Goal: Task Accomplishment & Management: Complete application form

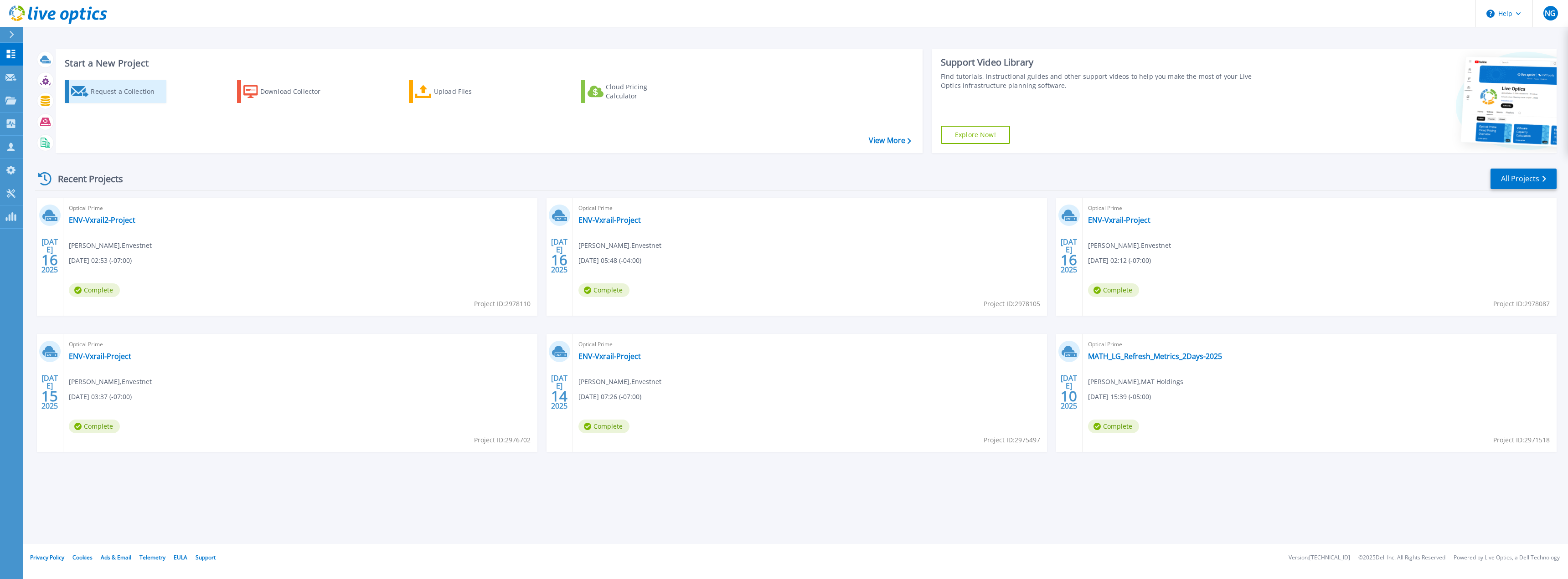
click at [110, 95] on div "Request a Collection" at bounding box center [127, 92] width 73 height 18
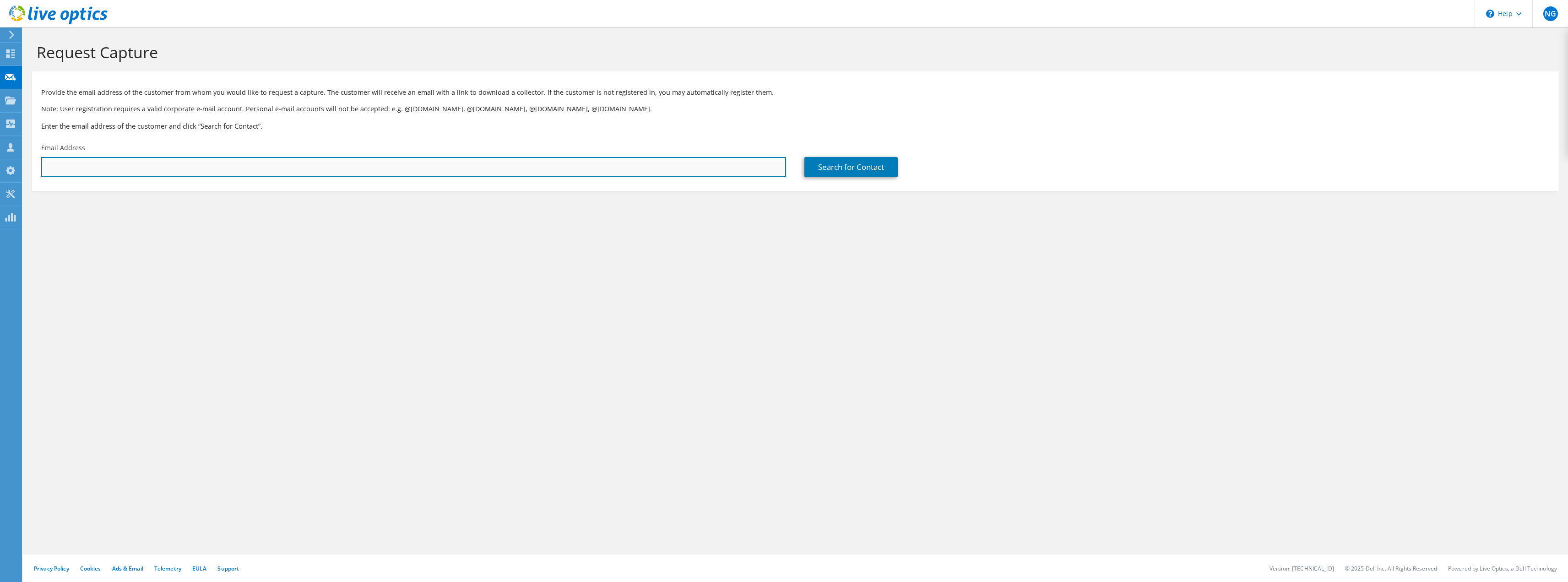
drag, startPoint x: 67, startPoint y: 166, endPoint x: 72, endPoint y: 168, distance: 5.4
click at [67, 166] on input "text" at bounding box center [413, 167] width 745 height 20
paste input "Keith.Nguyen@DMICorp.com"
type input "Keith.Nguyen@DMICorp.com"
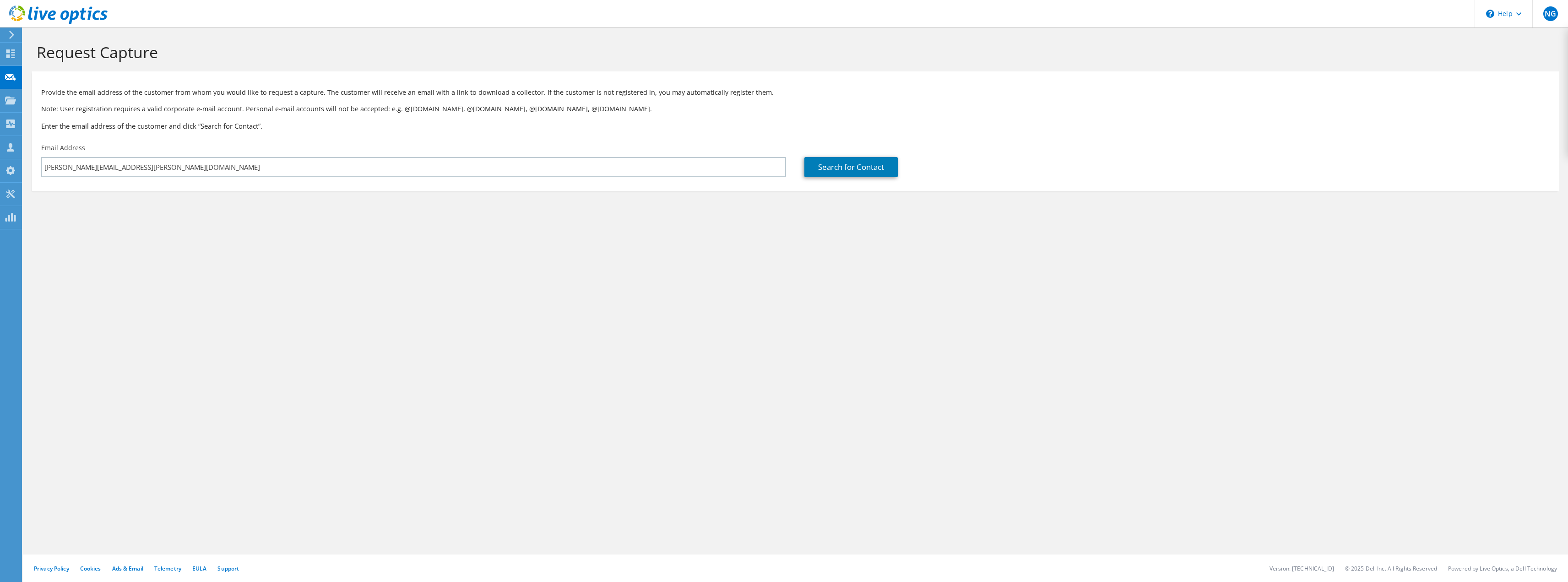
drag, startPoint x: 422, startPoint y: 298, endPoint x: 447, endPoint y: 293, distance: 25.5
click at [427, 298] on div "Request Capture Provide the email address of the customer from whom you would l…" at bounding box center [795, 304] width 1545 height 554
click at [322, 282] on div "Request Capture Provide the email address of the customer from whom you would l…" at bounding box center [795, 304] width 1545 height 554
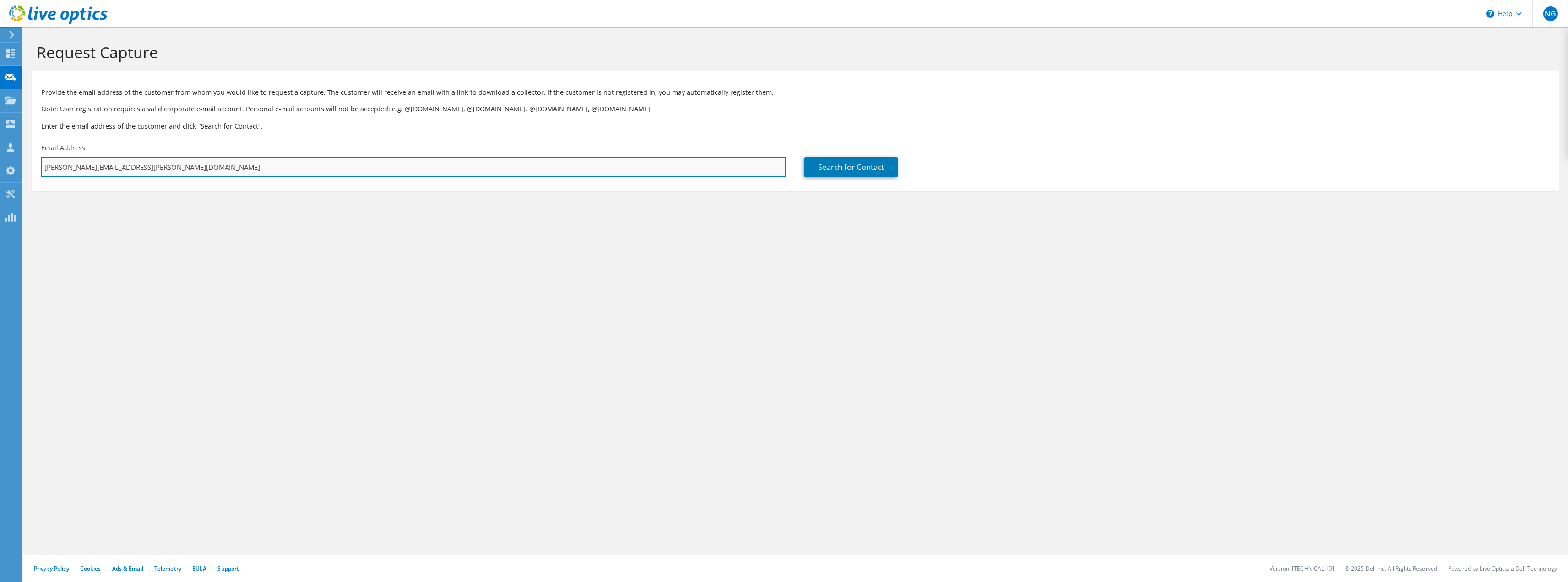
click at [337, 170] on input "Keith.Nguyen@DMICorp.com" at bounding box center [413, 167] width 745 height 20
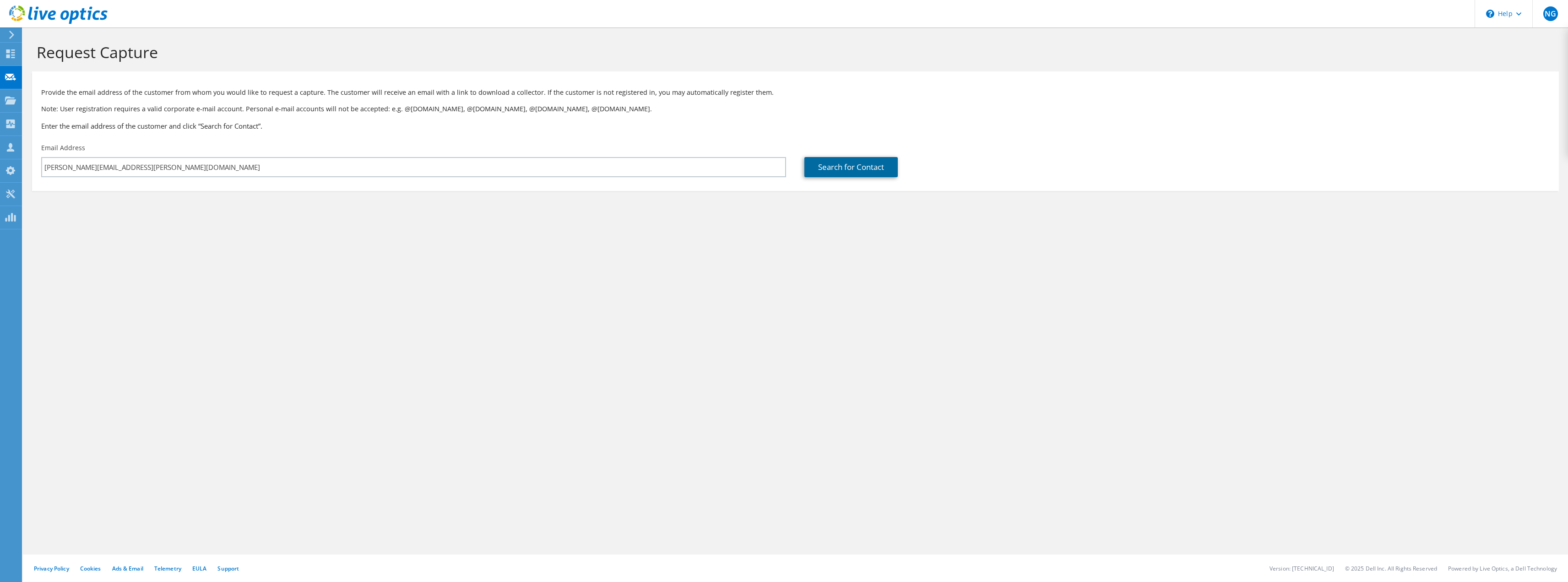
click at [837, 161] on link "Search for Contact" at bounding box center [851, 167] width 94 height 20
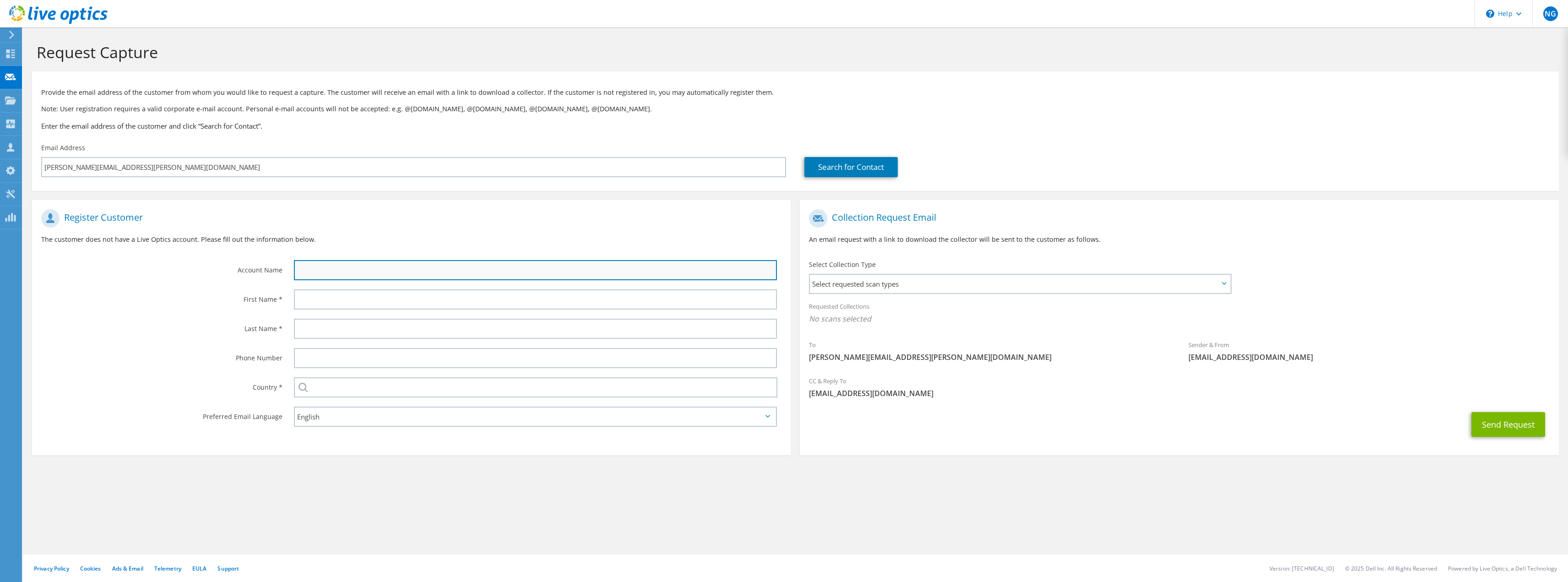
click at [355, 269] on input "text" at bounding box center [536, 270] width 483 height 20
click at [356, 265] on input "text" at bounding box center [536, 270] width 483 height 20
type input "DMI Corp"
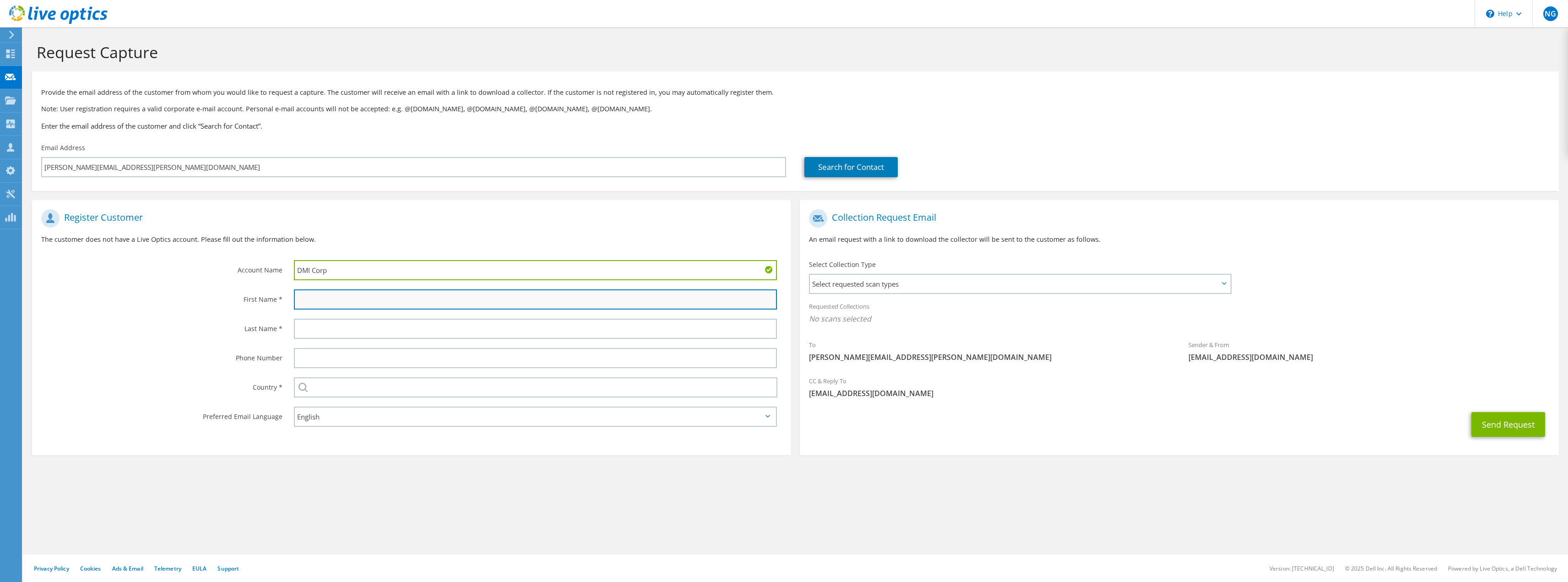
click at [325, 295] on input "text" at bounding box center [536, 299] width 483 height 20
type input "Keith"
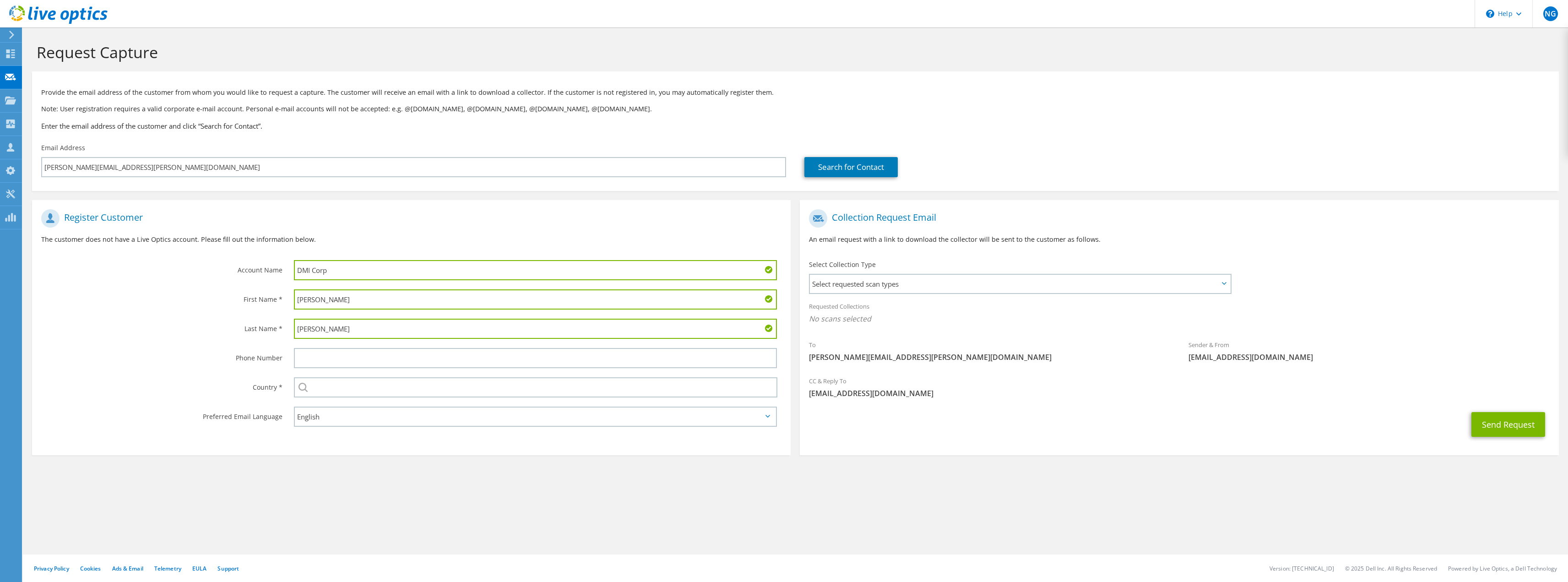
type input "Nguyen"
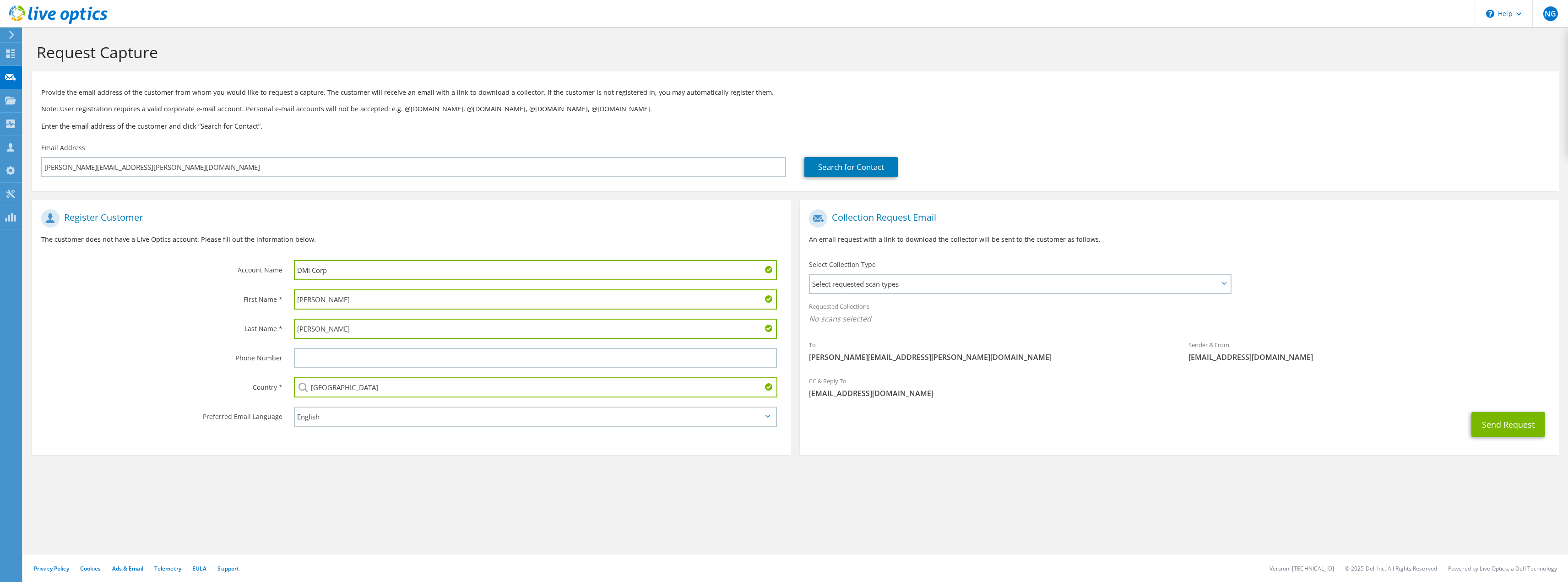
type input "United States"
drag, startPoint x: 327, startPoint y: 295, endPoint x: 1031, endPoint y: 416, distance: 714.3
click at [1027, 419] on div "Send Request" at bounding box center [1179, 424] width 759 height 34
drag, startPoint x: 1048, startPoint y: 365, endPoint x: 947, endPoint y: 276, distance: 134.6
click at [947, 276] on span "Select requested scan types" at bounding box center [1020, 284] width 420 height 18
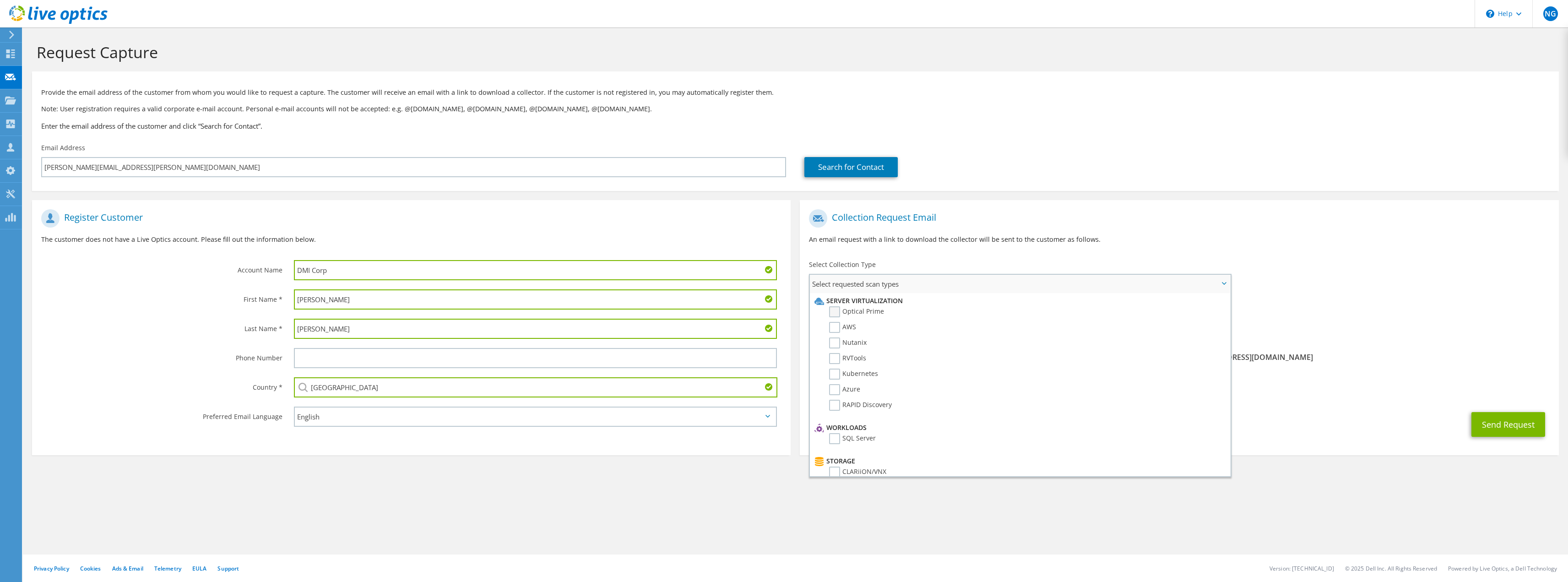
click at [836, 311] on label "Optical Prime" at bounding box center [856, 312] width 55 height 11
click at [0, 0] on input "Optical Prime" at bounding box center [0, 0] width 0 height 0
drag, startPoint x: 1380, startPoint y: 288, endPoint x: 1369, endPoint y: 290, distance: 11.2
click at [1380, 286] on div "To Keith.Nguyen@DMICorp.com Sender & From liveoptics@liveoptics.com" at bounding box center [1179, 289] width 759 height 169
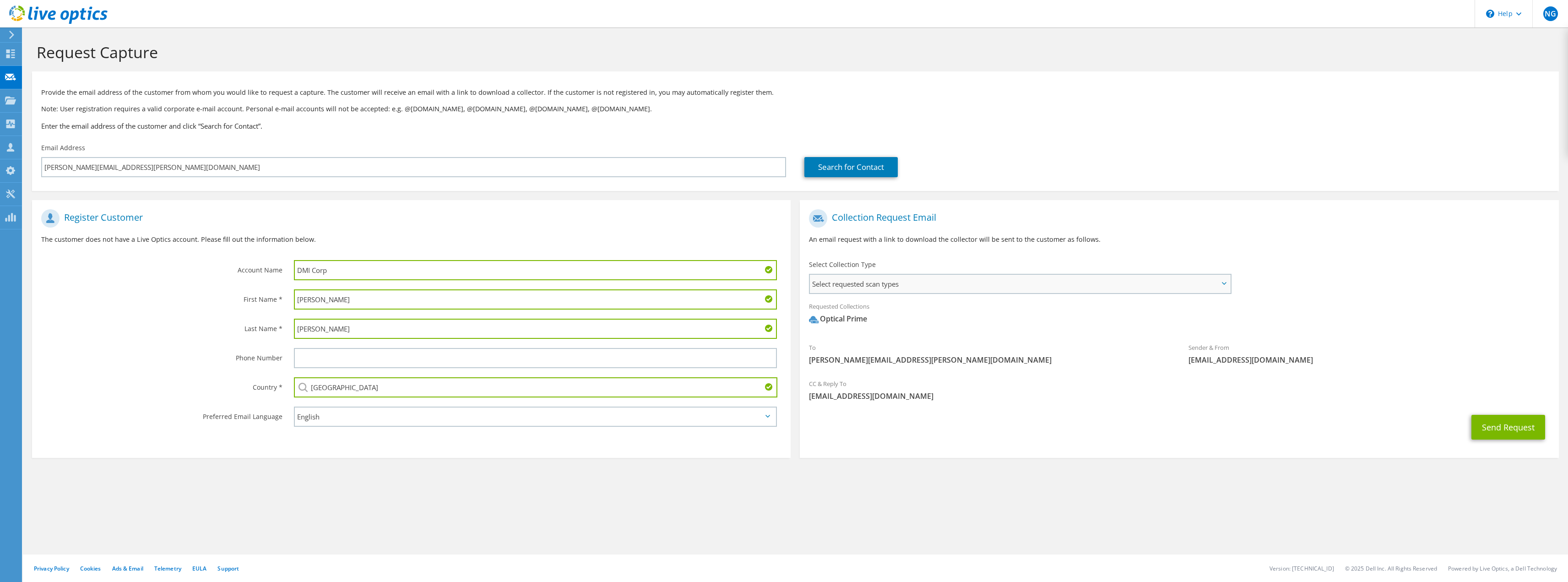
click at [1083, 284] on span "Select requested scan types" at bounding box center [1020, 284] width 420 height 18
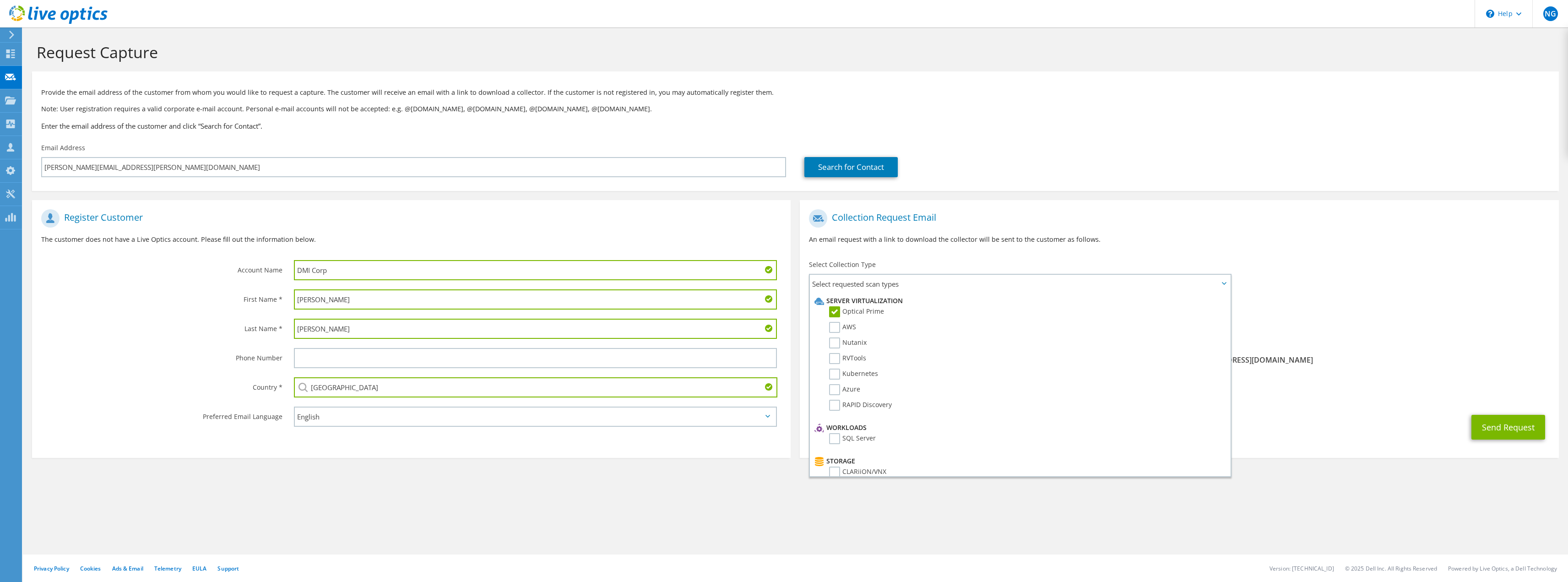
click at [1395, 280] on div "To Keith.Nguyen@DMICorp.com Sender & From liveoptics@liveoptics.com" at bounding box center [1179, 289] width 759 height 169
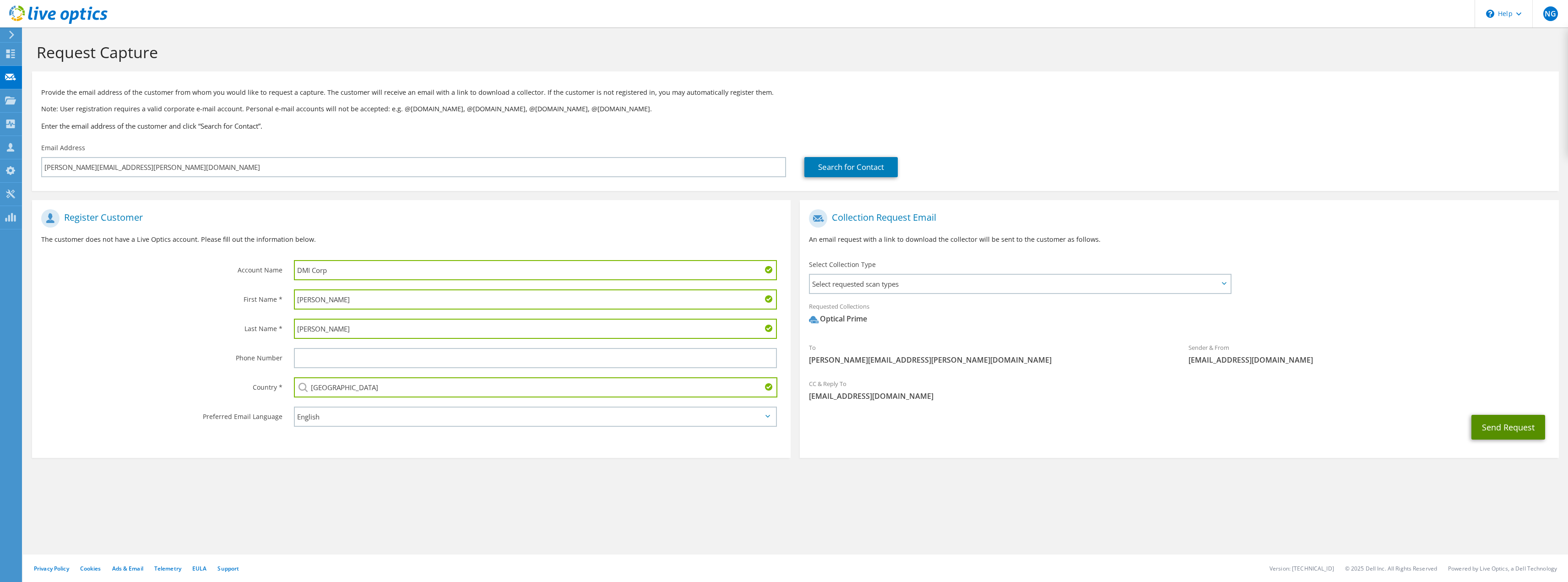
click at [1508, 426] on button "Send Request" at bounding box center [1508, 427] width 74 height 24
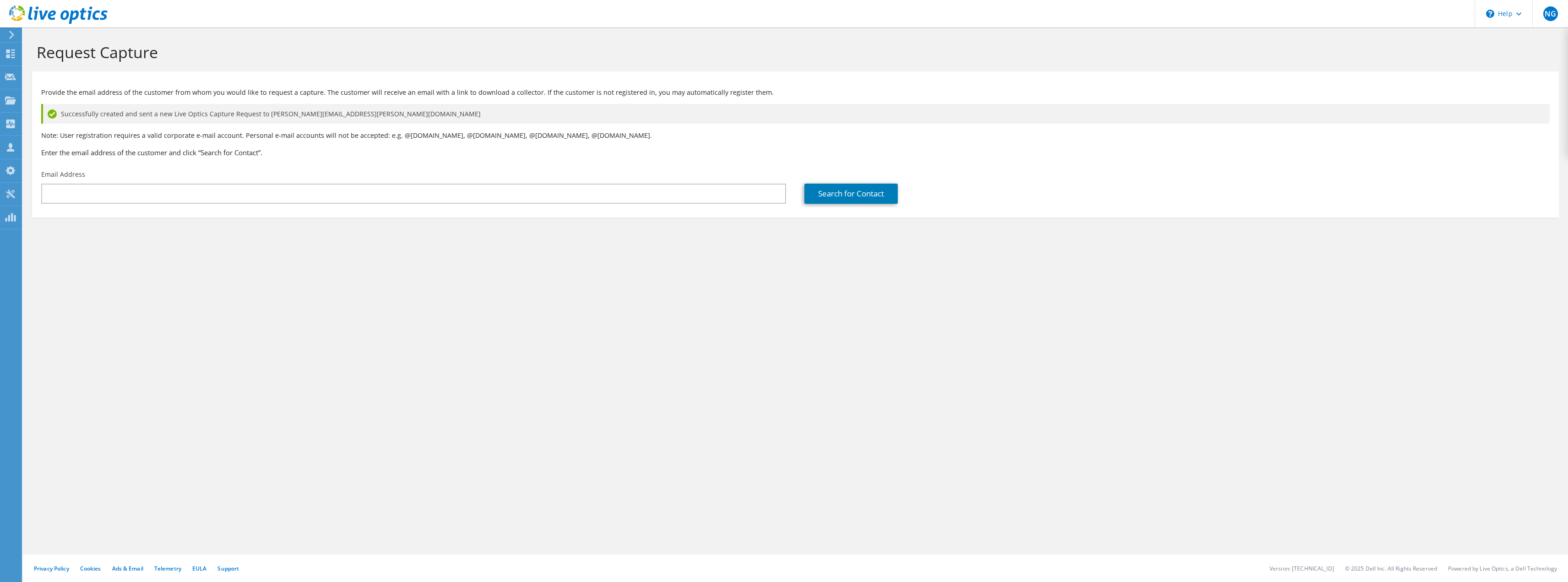
click at [977, 337] on div "Request Capture Provide the email address of the customer from whom you would l…" at bounding box center [795, 304] width 1545 height 554
click at [947, 449] on div "Request Capture Provide the email address of the customer from whom you would l…" at bounding box center [795, 304] width 1545 height 554
drag, startPoint x: 1240, startPoint y: 92, endPoint x: 1372, endPoint y: 61, distance: 135.6
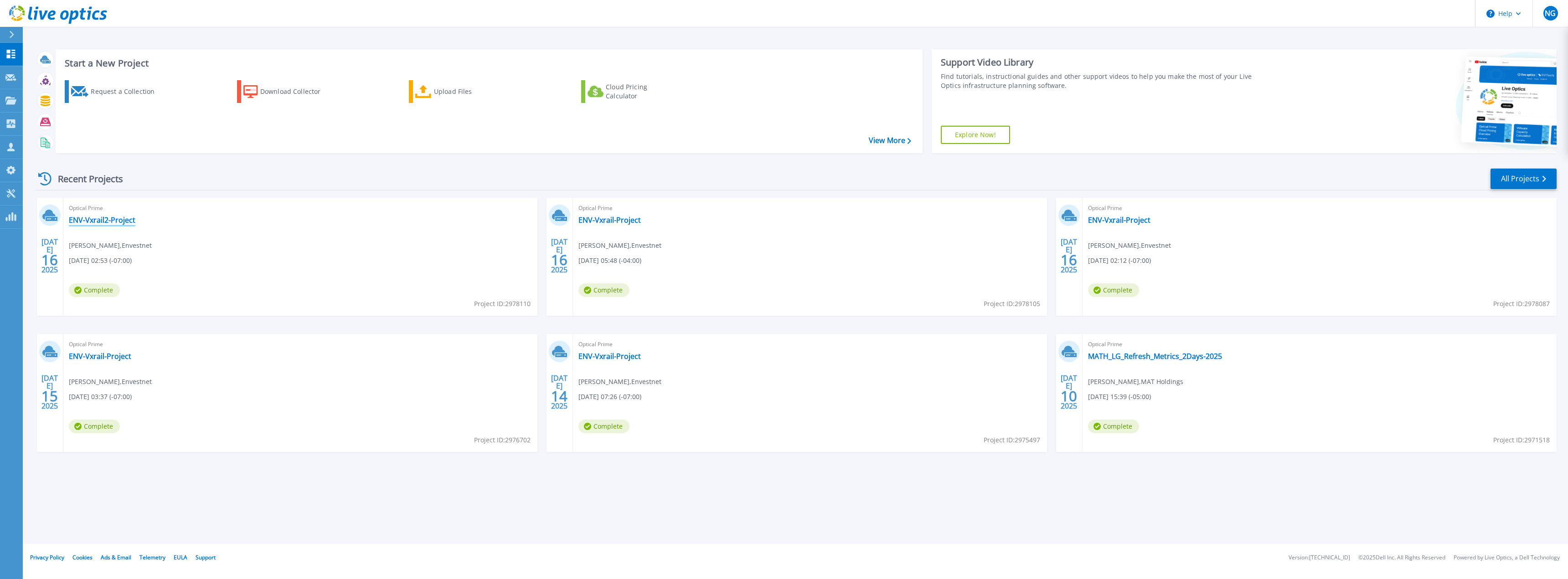
click at [106, 224] on link "ENV-Vxrail2-Project" at bounding box center [102, 220] width 66 height 9
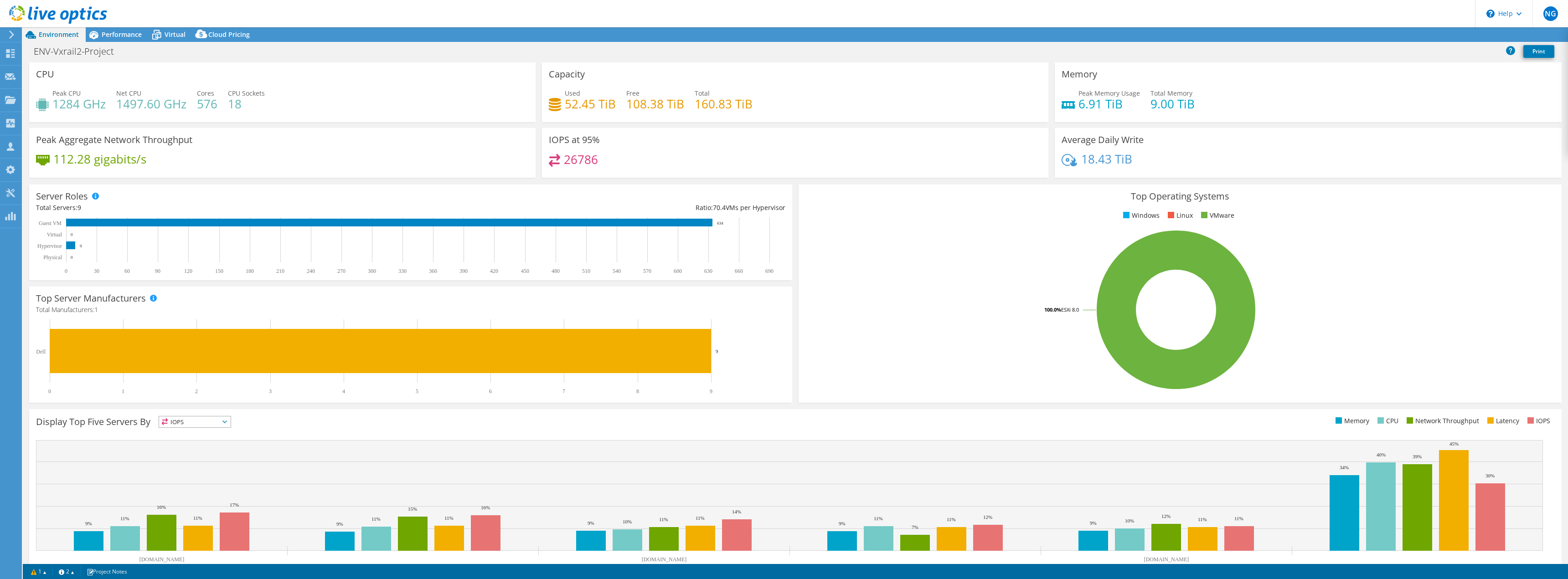
select select "USD"
drag, startPoint x: 51, startPoint y: 89, endPoint x: 318, endPoint y: 109, distance: 267.7
click at [296, 106] on div "CPU Peak CPU 1284 GHz Net CPU 1497.60 GHz Cores 576 CPU Sockets 18" at bounding box center [282, 92] width 506 height 60
click at [324, 111] on div "Peak CPU 1284 GHz Net CPU 1497.60 GHz Cores 576 CPU Sockets 18" at bounding box center [282, 103] width 492 height 30
drag, startPoint x: 34, startPoint y: 68, endPoint x: 333, endPoint y: 116, distance: 302.8
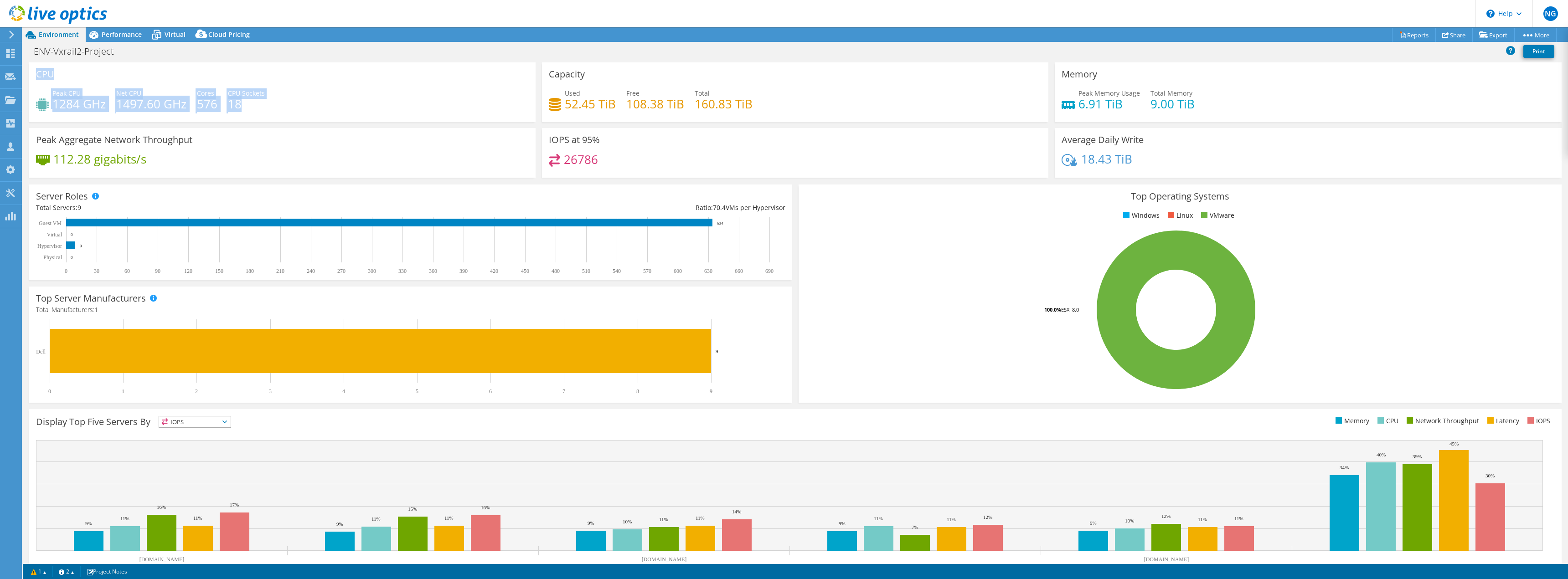
click at [331, 119] on div "CPU Peak CPU 1284 GHz Net CPU 1497.60 GHz Cores 576 CPU Sockets 18" at bounding box center [282, 92] width 506 height 60
click at [337, 114] on div "Peak CPU 1284 GHz Net CPU 1497.60 GHz Cores 576 CPU Sockets 18" at bounding box center [282, 103] width 492 height 30
drag, startPoint x: 191, startPoint y: 100, endPoint x: 230, endPoint y: 104, distance: 39.2
click at [208, 102] on div "Peak CPU 1284 GHz Net CPU 1497.60 GHz Cores 576 CPU Sockets 18" at bounding box center [282, 103] width 492 height 30
drag, startPoint x: 342, startPoint y: 110, endPoint x: 52, endPoint y: 80, distance: 291.5
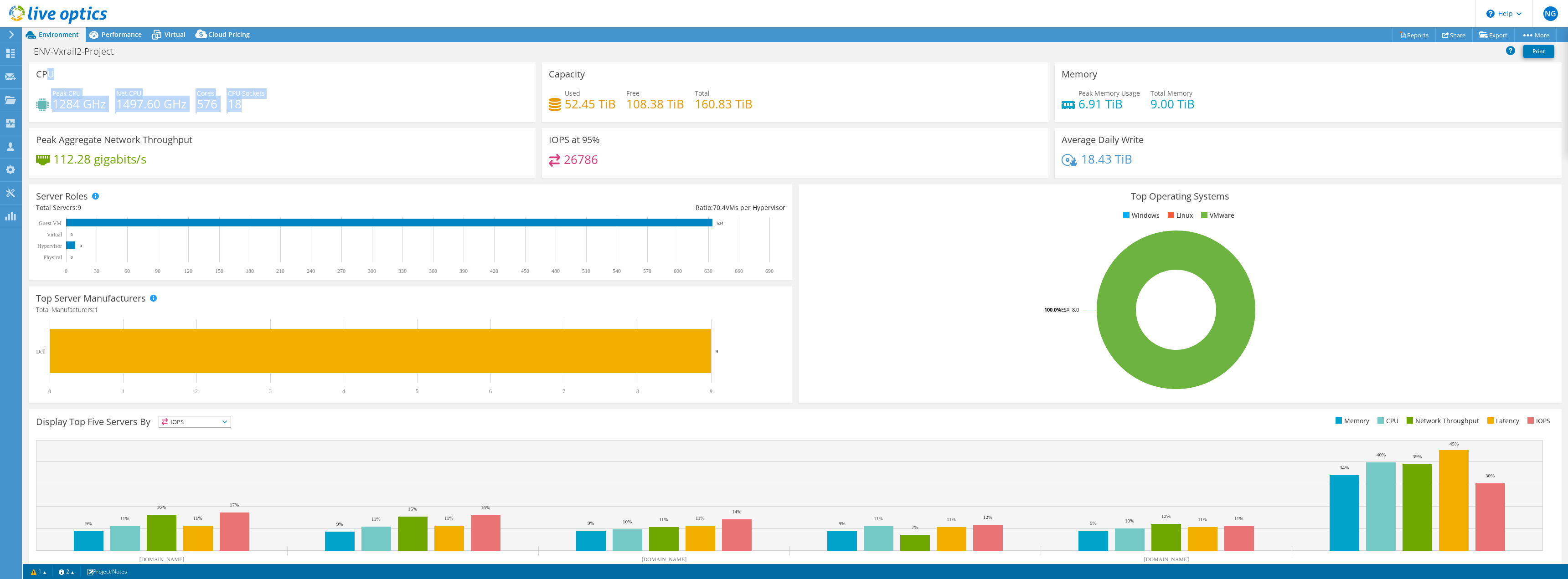
click at [50, 79] on div "CPU Peak CPU 1284 GHz Net CPU 1497.60 GHz Cores 576 CPU Sockets 18" at bounding box center [282, 92] width 506 height 60
click at [124, 113] on div "Peak CPU 1284 GHz Net CPU 1497.60 GHz Cores 576 CPU Sockets 18" at bounding box center [282, 103] width 492 height 30
click at [185, 196] on div "Server Roles Physical Servers represent bare metal servers that were targets of…" at bounding box center [411, 232] width 763 height 95
drag, startPoint x: 57, startPoint y: 102, endPoint x: 101, endPoint y: 107, distance: 44.3
click at [101, 107] on h4 "1284 GHz" at bounding box center [79, 103] width 54 height 10
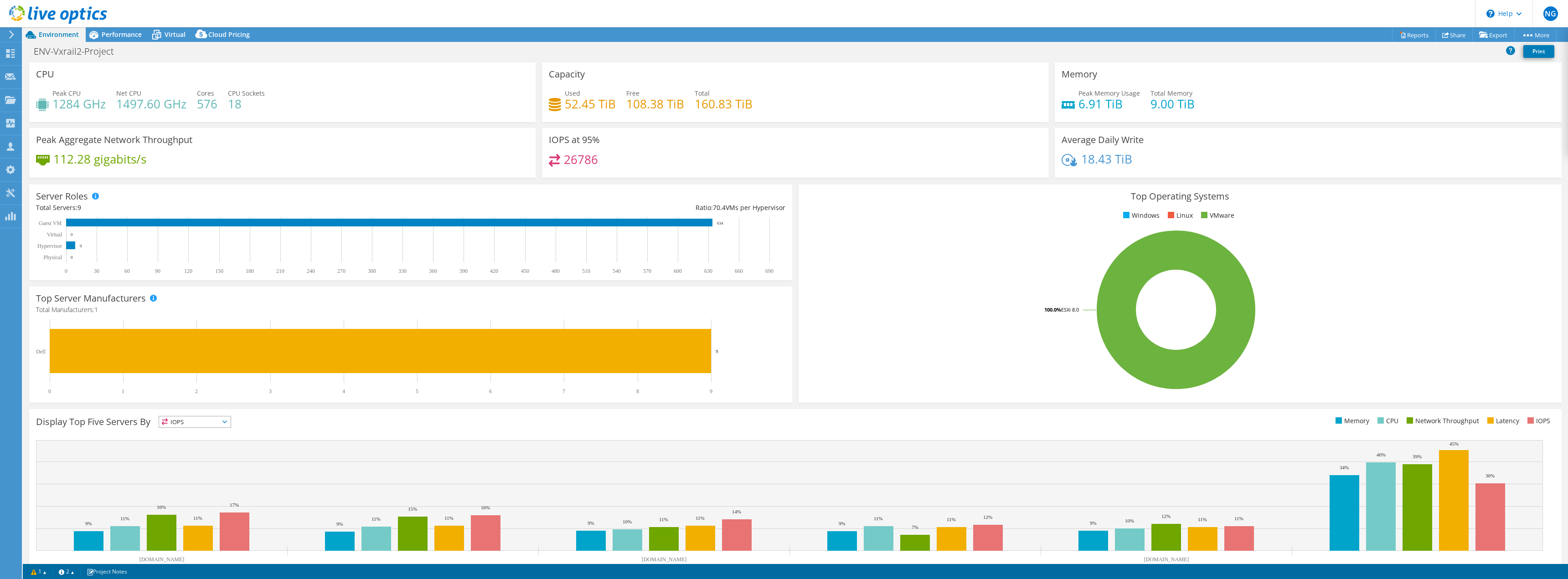
click at [121, 105] on h4 "1497.60 GHz" at bounding box center [151, 103] width 70 height 10
click at [179, 37] on span "Virtual" at bounding box center [175, 34] width 21 height 9
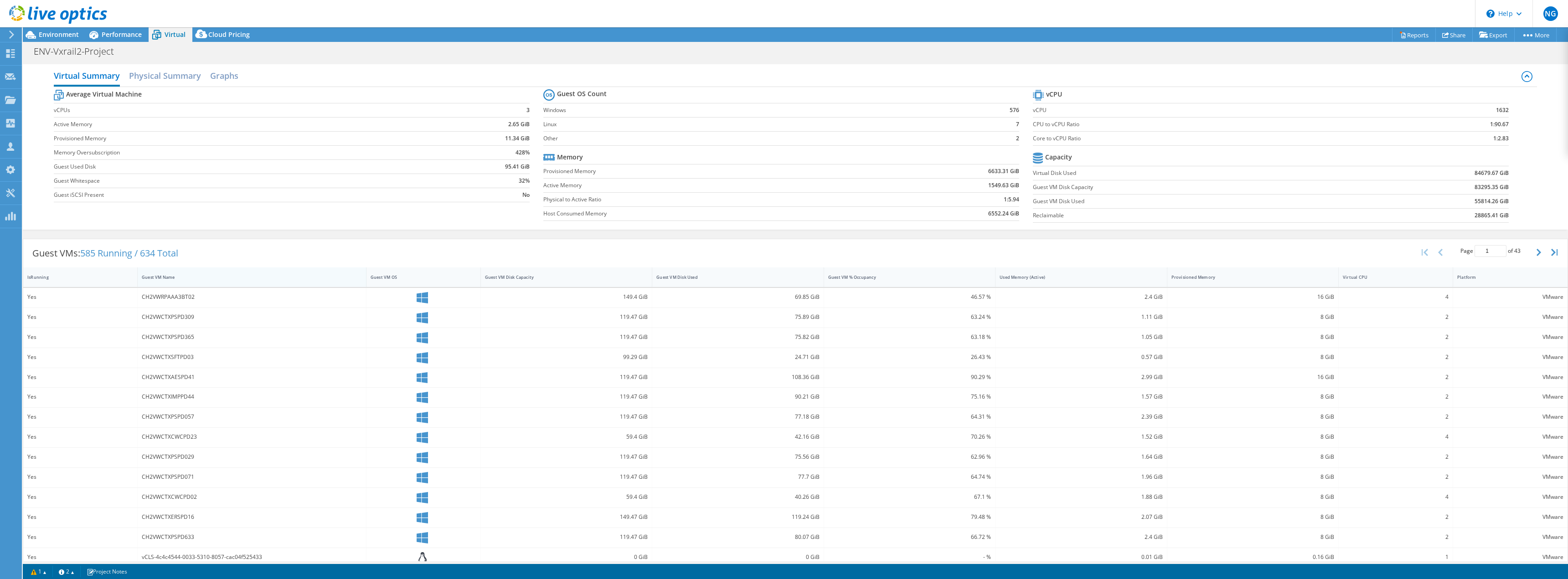
drag, startPoint x: 286, startPoint y: 329, endPoint x: 325, endPoint y: 268, distance: 72.4
click at [330, 269] on div "Guest VM Name" at bounding box center [252, 277] width 229 height 19
click at [57, 36] on span "Environment" at bounding box center [59, 34] width 40 height 9
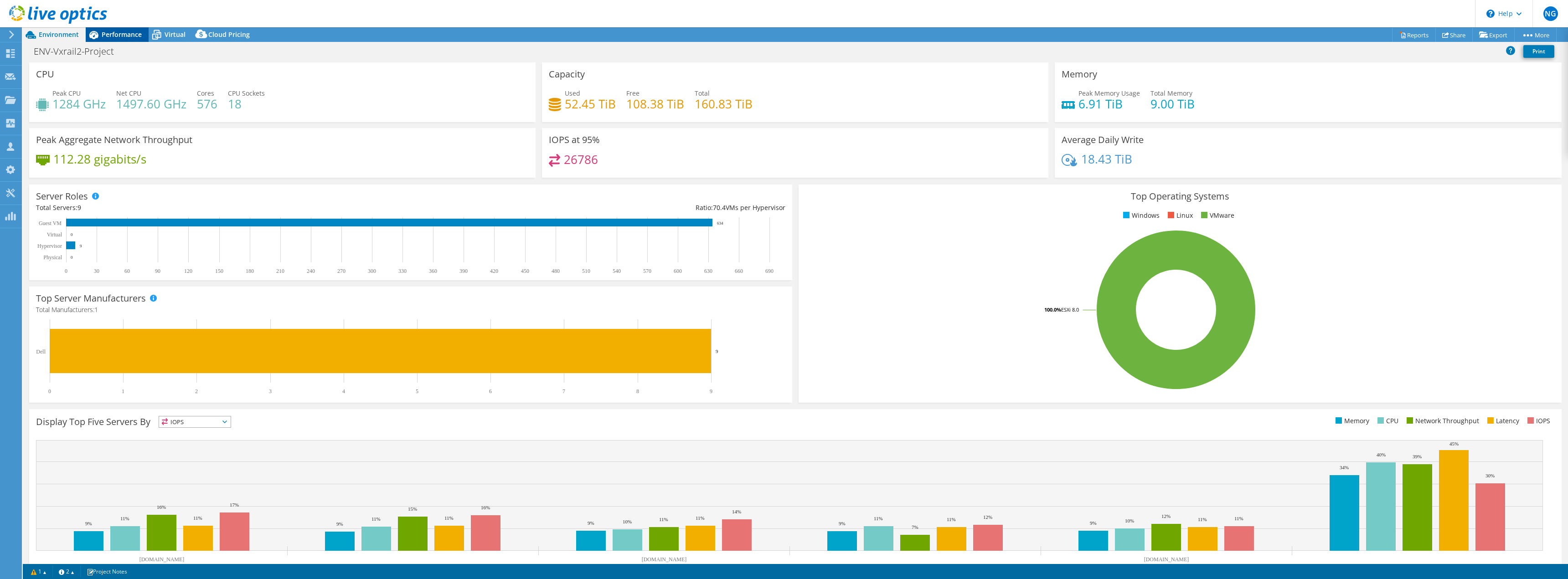
click at [113, 30] on span "Performance" at bounding box center [122, 34] width 40 height 9
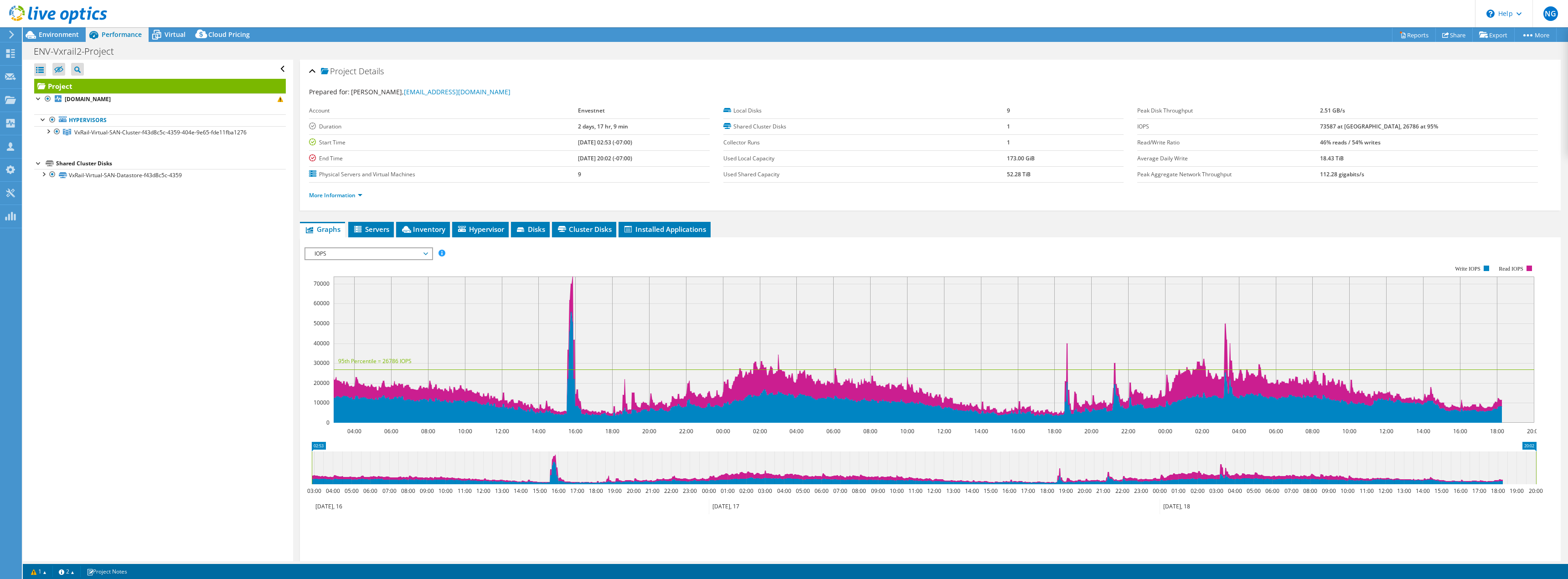
click at [222, 286] on div "Open All Close All Hide Excluded Nodes Project Tree Filter" at bounding box center [157, 310] width 270 height 501
click at [404, 255] on span "IOPS" at bounding box center [368, 254] width 117 height 11
click at [357, 290] on li "CPU Percentage" at bounding box center [368, 286] width 126 height 11
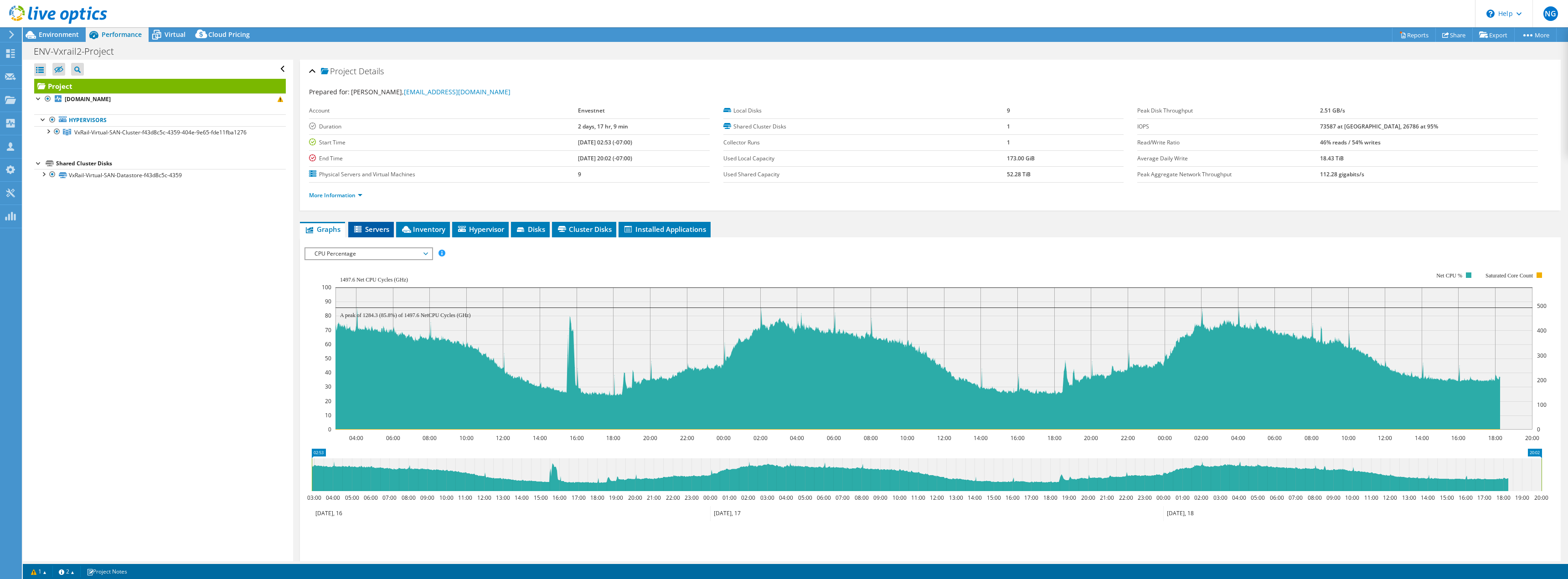
click at [354, 231] on span "Servers" at bounding box center [371, 229] width 37 height 9
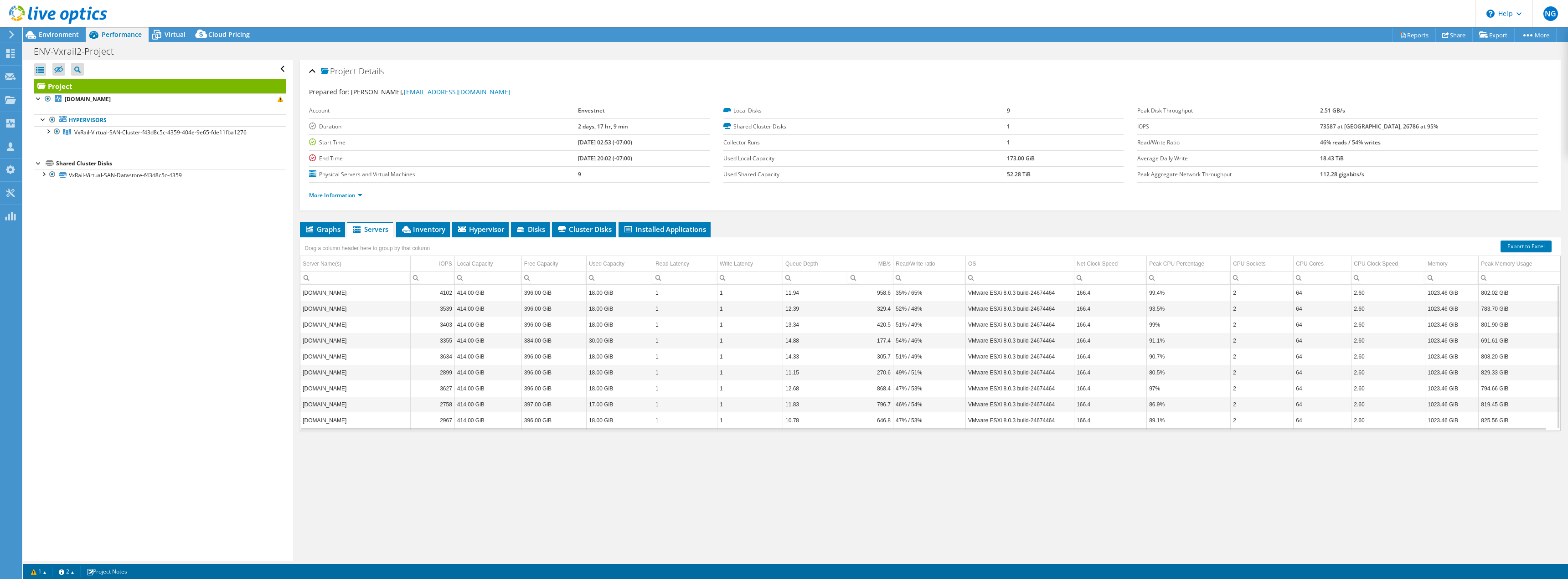
drag, startPoint x: 354, startPoint y: 231, endPoint x: 748, endPoint y: 394, distance: 426.4
click at [775, 387] on tr "[DOMAIN_NAME] 3627 414.00 GiB 396.00 GiB 18.00 GiB 1 1 12.68 868.4 47% / 53% VM…" at bounding box center [930, 388] width 1260 height 16
click at [353, 291] on td "[DOMAIN_NAME]" at bounding box center [355, 289] width 110 height 16
click at [353, 288] on td "[DOMAIN_NAME]" at bounding box center [355, 289] width 110 height 16
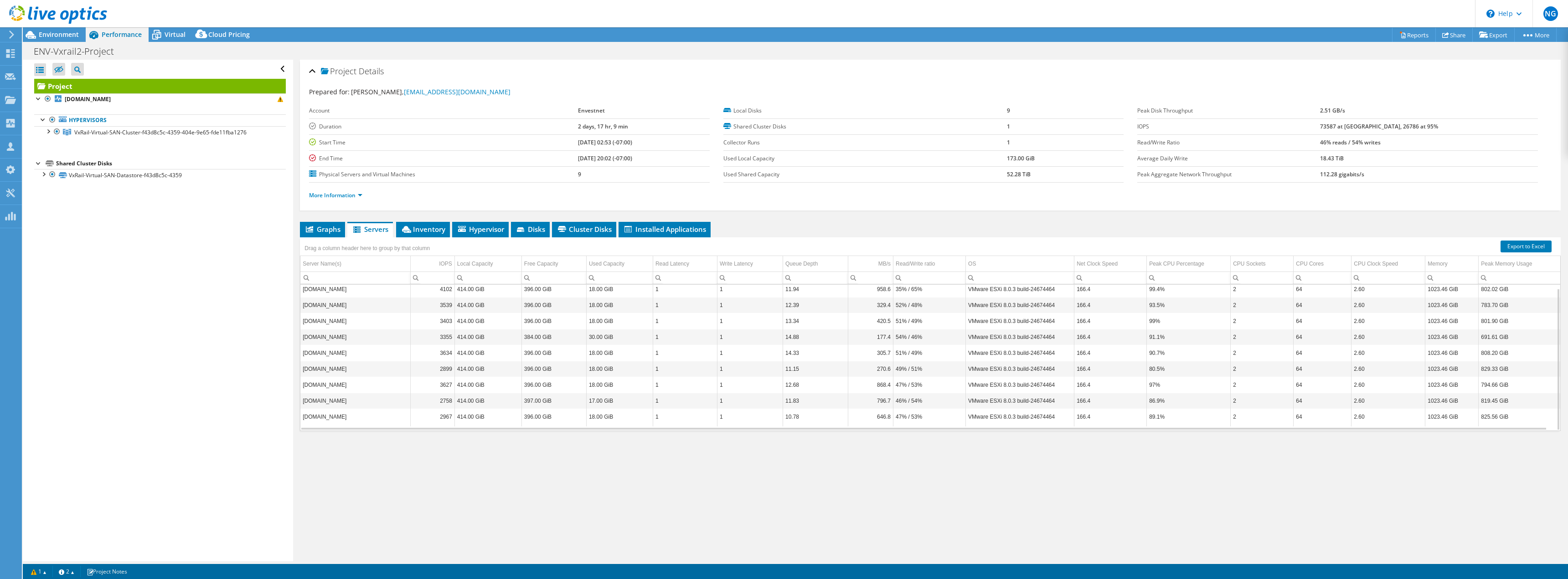
drag, startPoint x: 404, startPoint y: 293, endPoint x: 439, endPoint y: 304, distance: 36.7
click at [432, 299] on tbody "[DOMAIN_NAME] 4102 414.00 GiB 396.00 GiB 18.00 GiB 1 1 11.94 958.6 35% / 65% VM…" at bounding box center [930, 353] width 1260 height 145
click at [425, 231] on span "Inventory" at bounding box center [422, 229] width 44 height 9
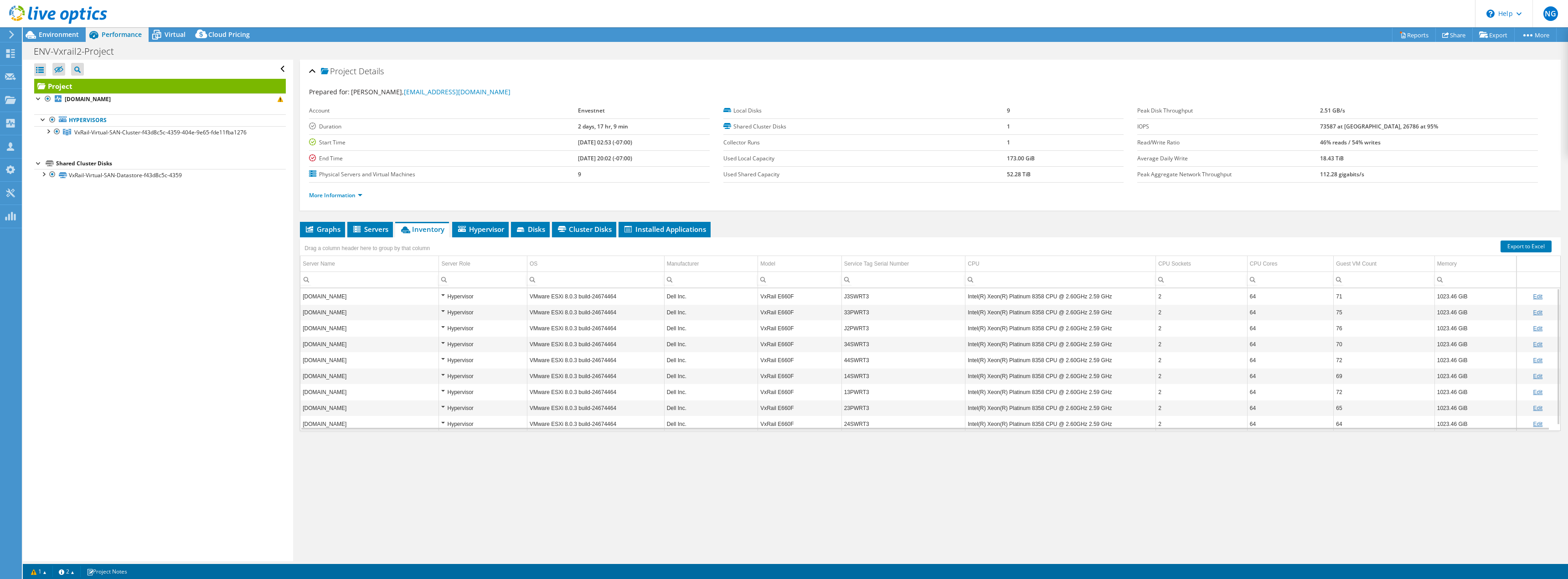
click at [445, 296] on div "Hypervisor" at bounding box center [483, 297] width 83 height 11
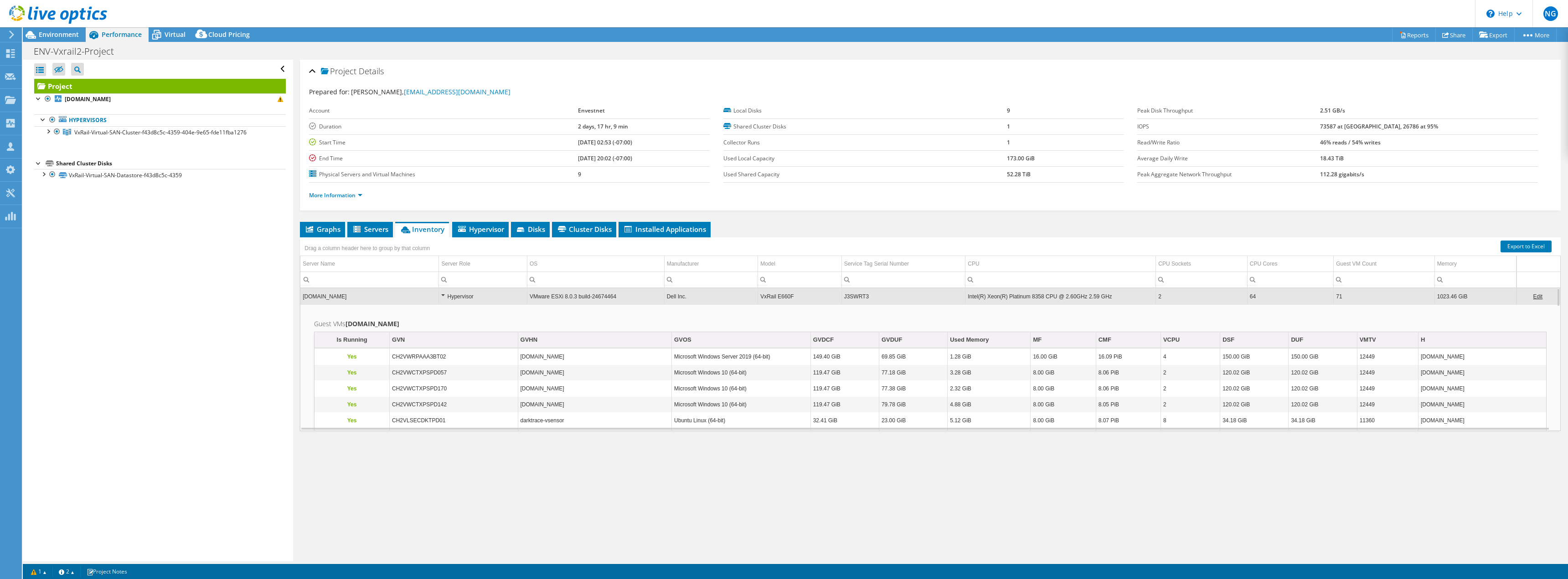
click at [445, 296] on div "Hypervisor" at bounding box center [483, 297] width 83 height 11
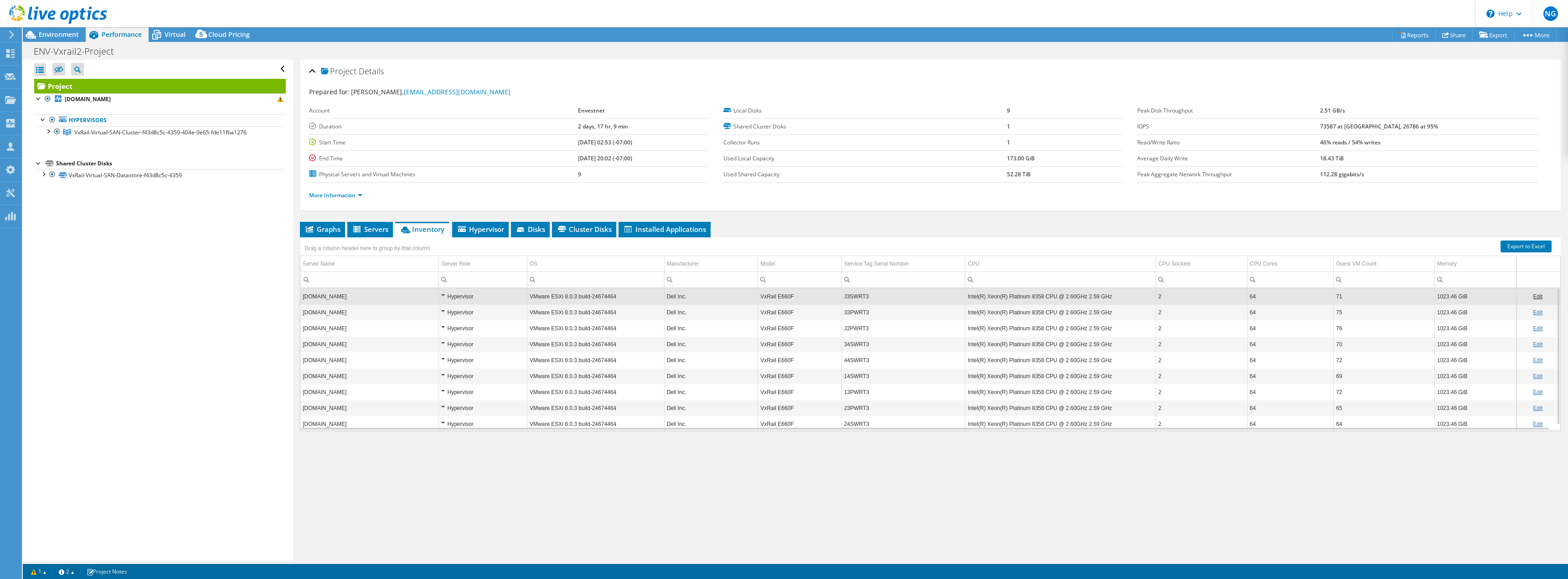
click at [444, 296] on div "Hypervisor" at bounding box center [483, 297] width 83 height 11
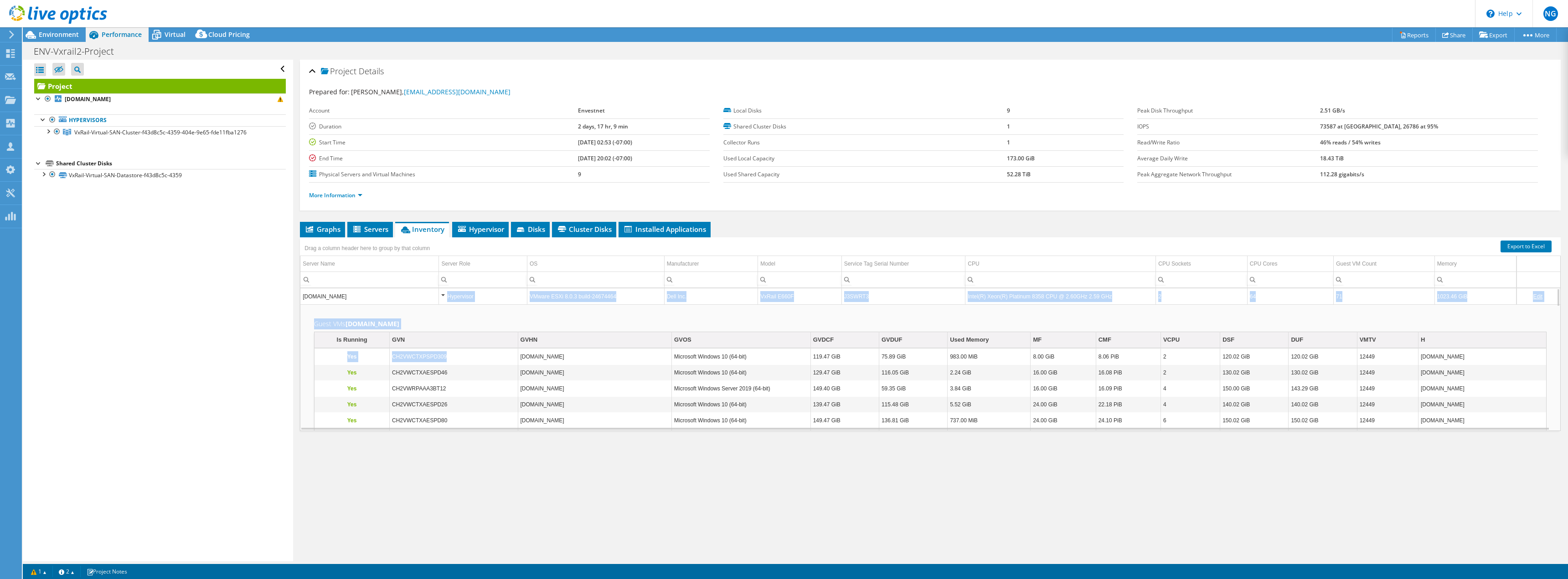
drag, startPoint x: 445, startPoint y: 296, endPoint x: 451, endPoint y: 356, distance: 60.3
click at [450, 356] on div "[DOMAIN_NAME] Hypervisor VMware ESXi 8.0.3 build-24674464 Dell Inc. VxRail E660…" at bounding box center [930, 359] width 1261 height 143
drag, startPoint x: 1181, startPoint y: 361, endPoint x: 1163, endPoint y: 361, distance: 18.0
click at [1163, 361] on td "2" at bounding box center [1190, 357] width 59 height 16
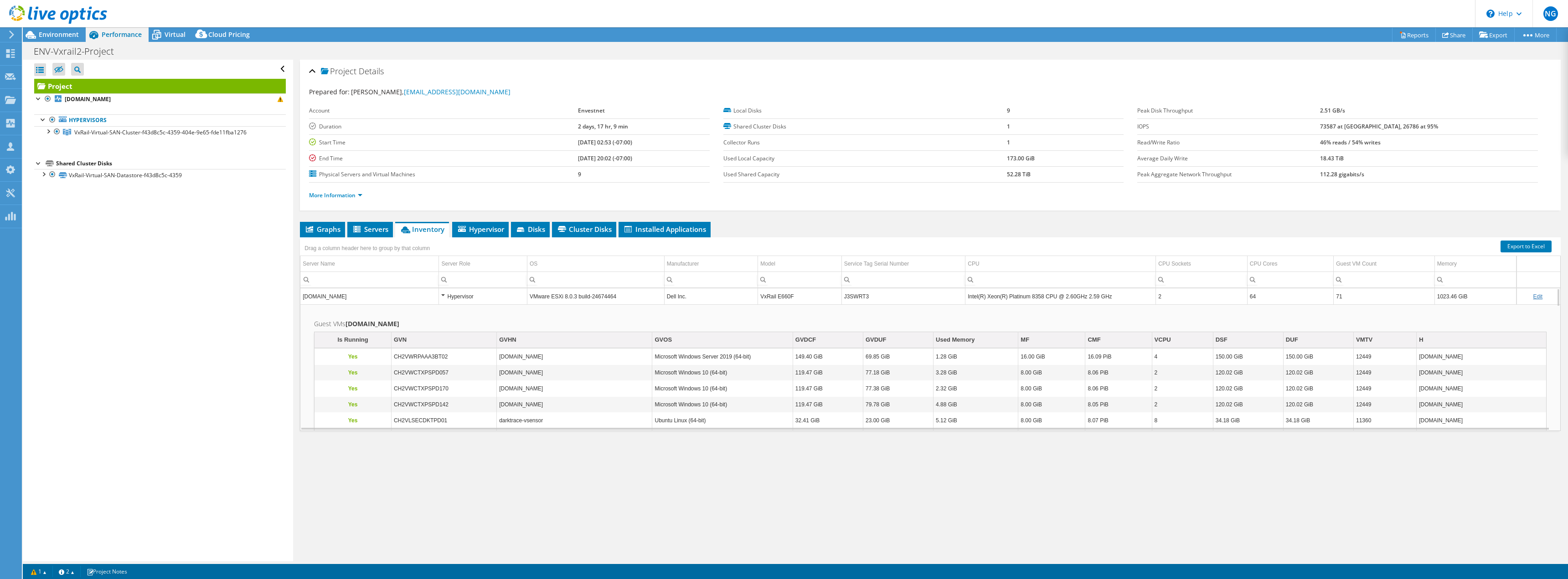
click at [1232, 211] on div "Project Details Prepared for: S Srinivasan, [EMAIL_ADDRESS][DOMAIN_NAME] Accoun…" at bounding box center [931, 310] width 1275 height 501
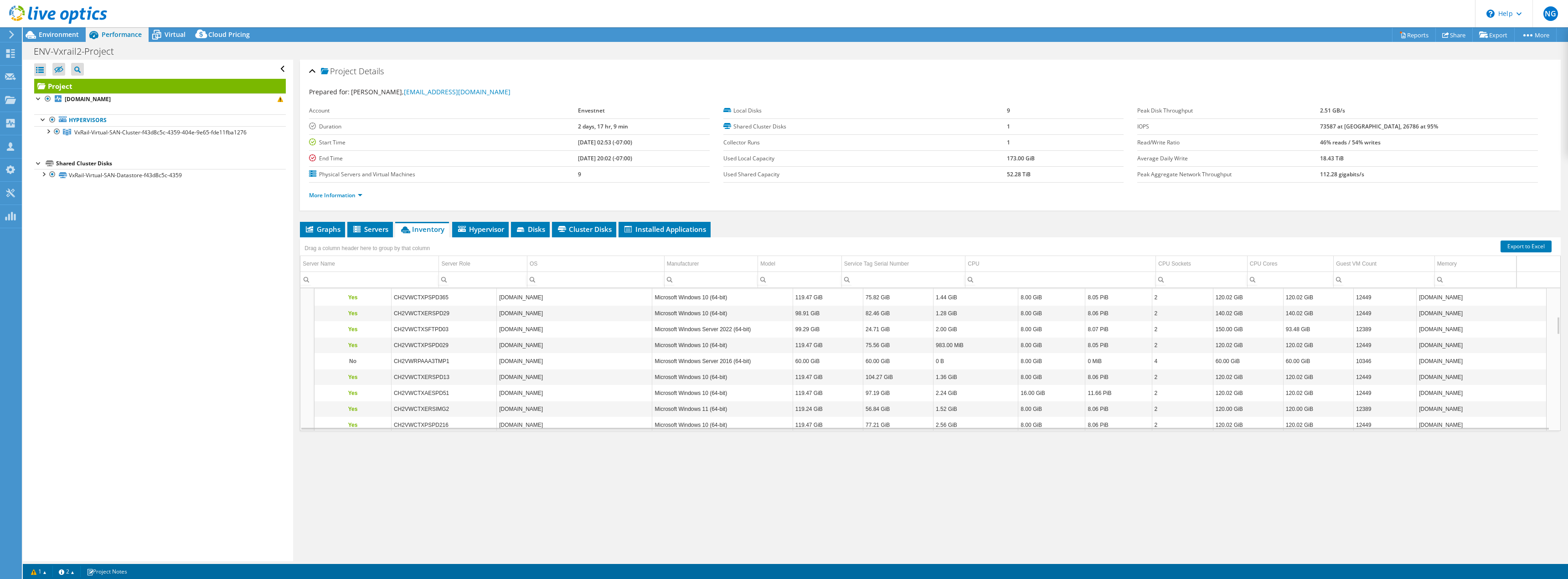
scroll to position [164, 0]
click at [96, 103] on b "[DOMAIN_NAME]" at bounding box center [88, 99] width 46 height 8
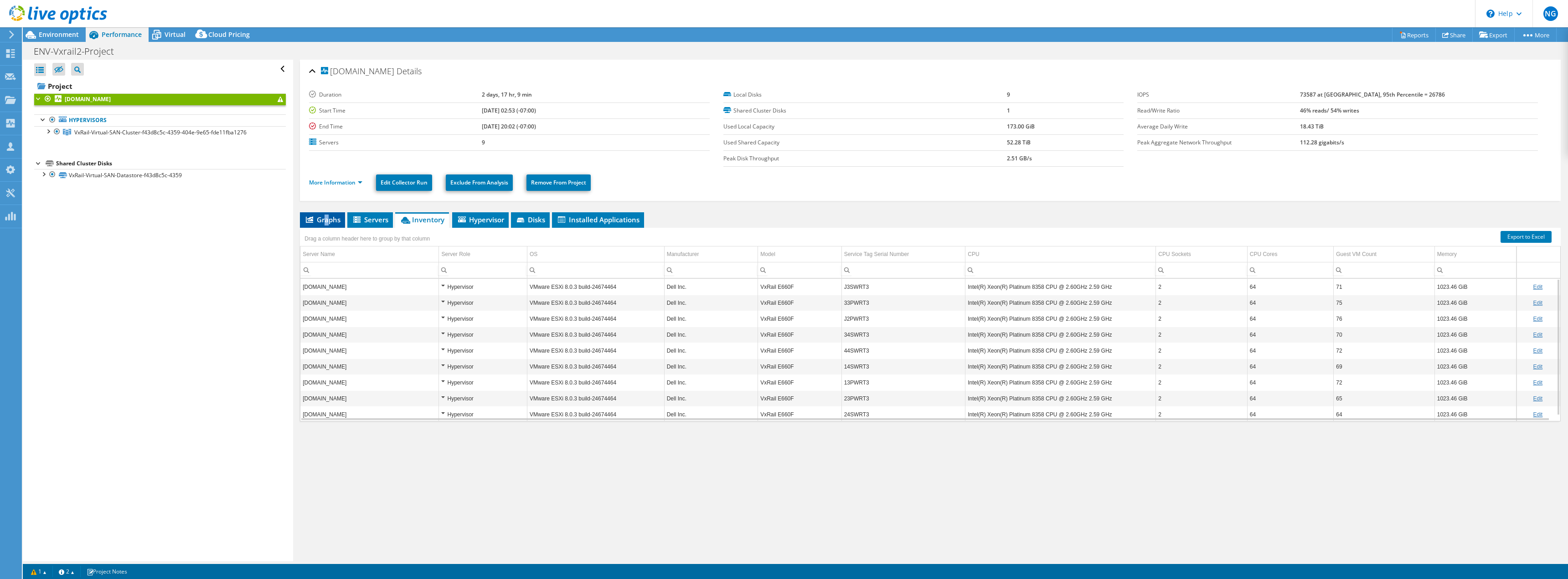
click at [326, 217] on span "Graphs" at bounding box center [322, 219] width 36 height 9
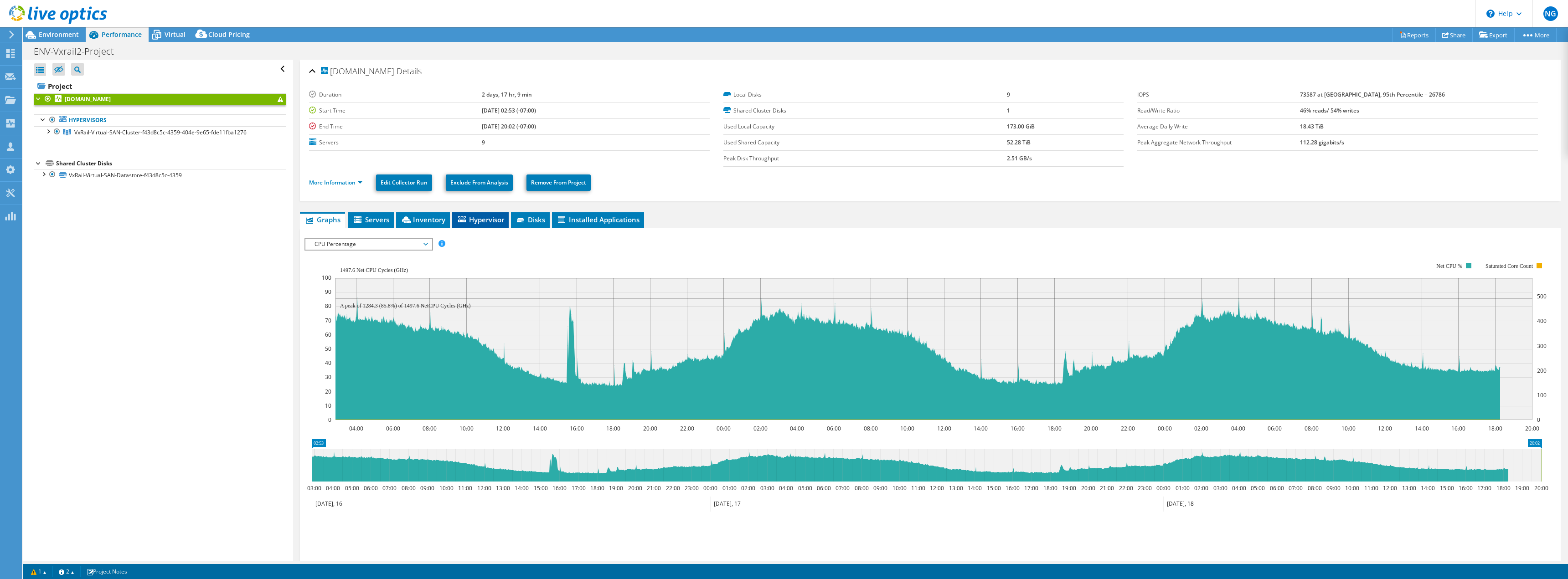
drag, startPoint x: 533, startPoint y: 312, endPoint x: 474, endPoint y: 217, distance: 111.8
click at [474, 217] on span "Hypervisor" at bounding box center [480, 219] width 47 height 9
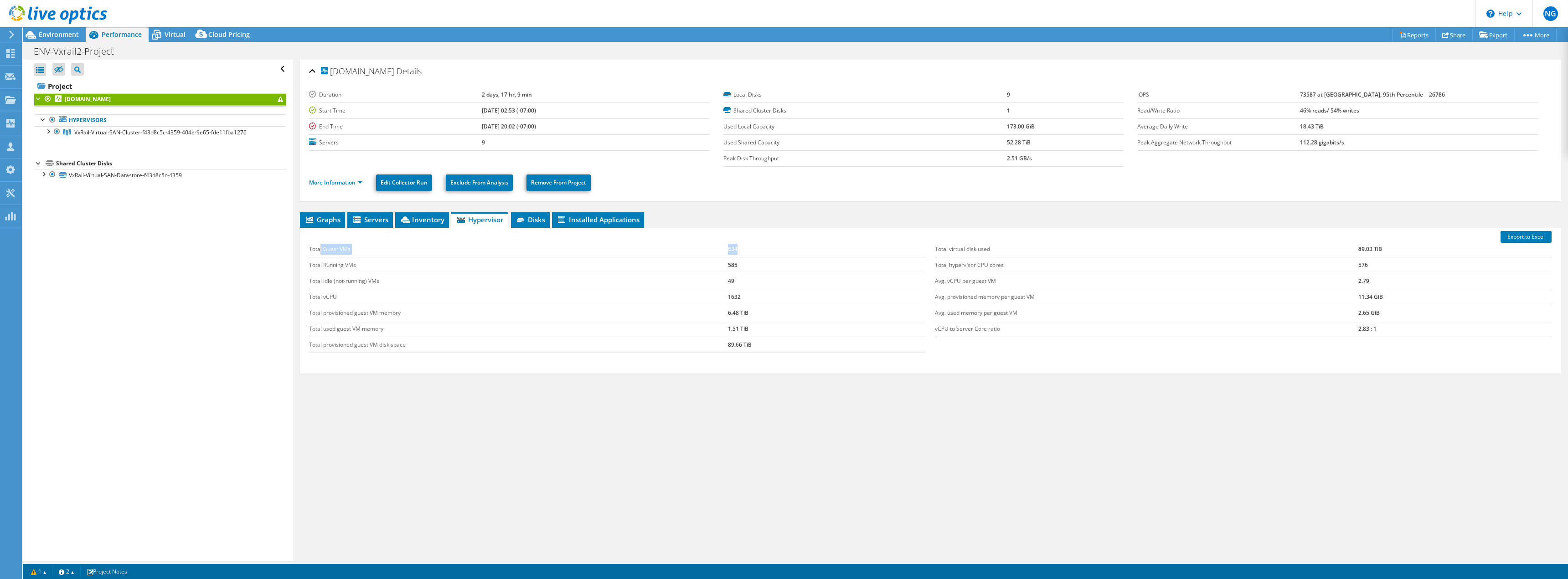
drag, startPoint x: 322, startPoint y: 251, endPoint x: 772, endPoint y: 249, distance: 450.0
click at [772, 249] on tr "Total Guest VMs 634" at bounding box center [617, 249] width 617 height 16
click at [758, 265] on td "585" at bounding box center [827, 265] width 198 height 16
drag, startPoint x: 743, startPoint y: 266, endPoint x: 713, endPoint y: 265, distance: 30.0
click at [713, 265] on tr "Total Running VMs 585" at bounding box center [617, 265] width 617 height 16
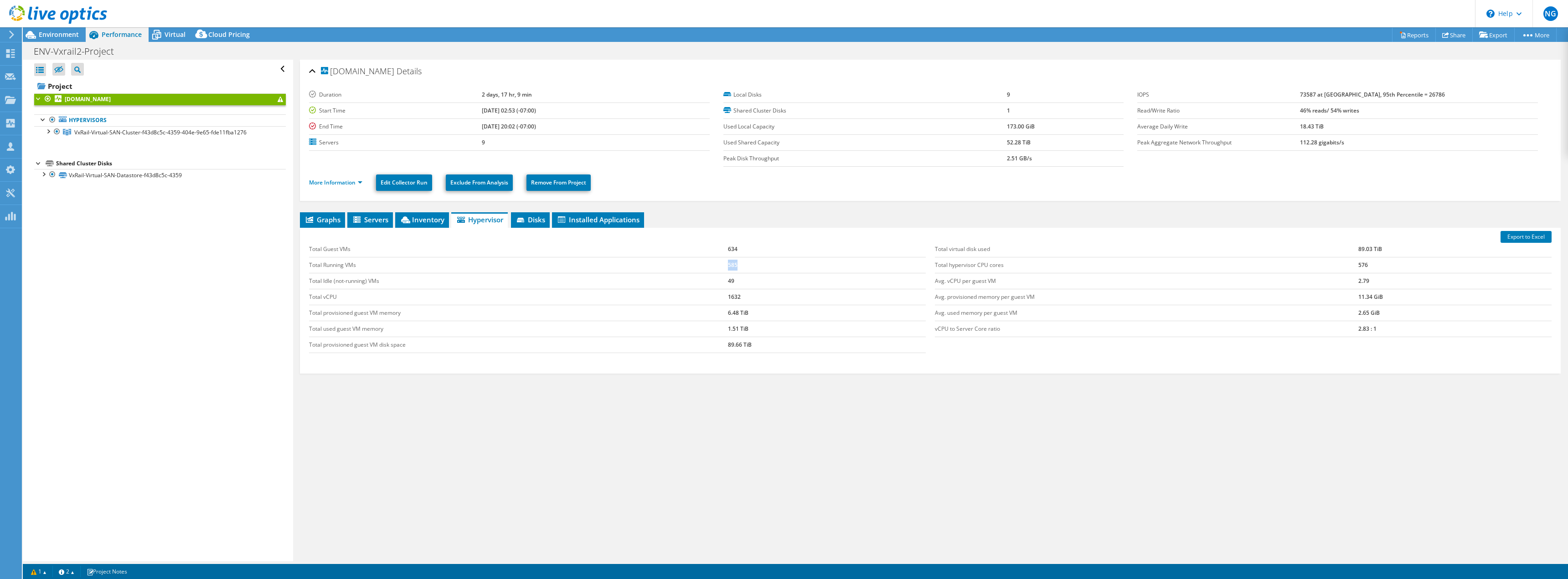
copy tr "585"
drag, startPoint x: 930, startPoint y: 311, endPoint x: 1021, endPoint y: 333, distance: 93.6
click at [1015, 321] on div "Total virtual disk used 89.03 TiB Total hypervisor CPU cores 576 Avg. vCPU per …" at bounding box center [1243, 289] width 626 height 114
click at [1041, 335] on td "vCPU to Server Core ratio" at bounding box center [1147, 328] width 424 height 16
click at [1034, 335] on td "vCPU to Server Core ratio" at bounding box center [1147, 328] width 424 height 16
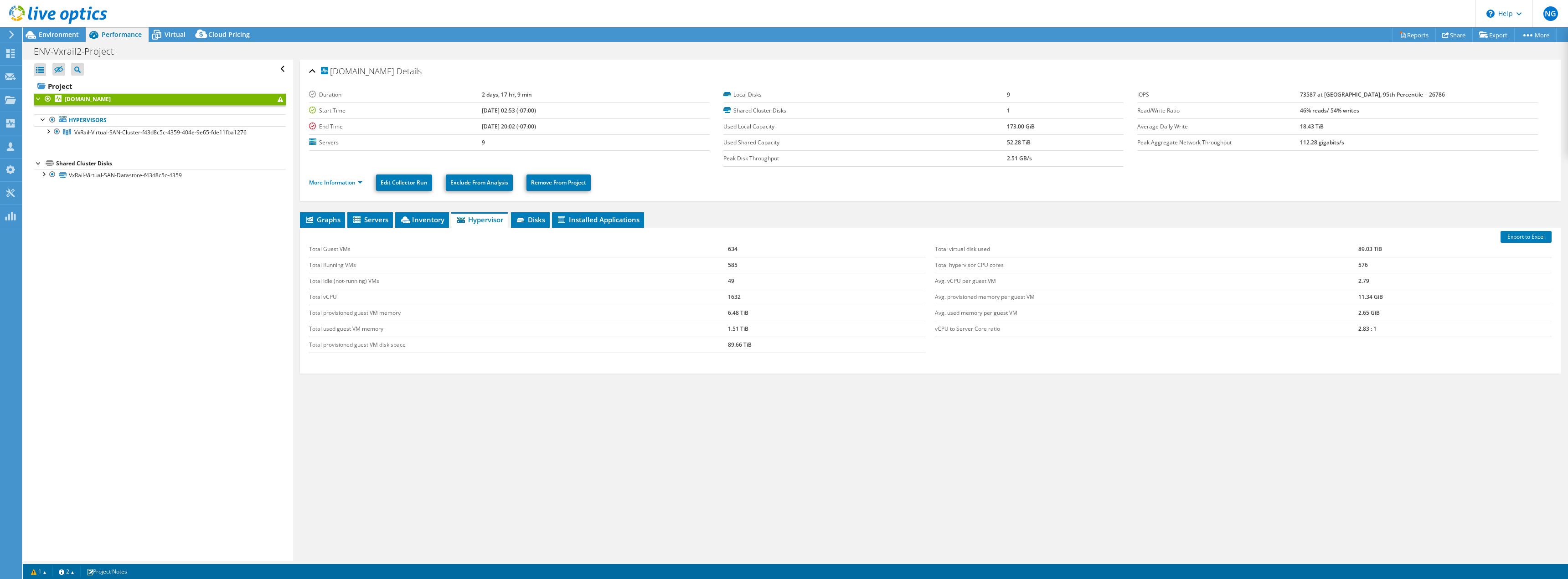
click at [1030, 355] on div "Total Guest VMs 634 Total Running VMs 585 Total Idle (not-running) VMs 49 Total…" at bounding box center [930, 297] width 1251 height 130
drag, startPoint x: 934, startPoint y: 322, endPoint x: 1410, endPoint y: 332, distance: 476.1
click at [1407, 335] on tr "vCPU to Server Core ratio 2.83 : 1" at bounding box center [1243, 328] width 617 height 16
click at [1407, 329] on td "2.83 : 1" at bounding box center [1455, 328] width 194 height 16
click at [1371, 339] on div "Total virtual disk used 89.03 TiB Total hypervisor CPU cores 576 Avg. vCPU per …" at bounding box center [1243, 289] width 626 height 114
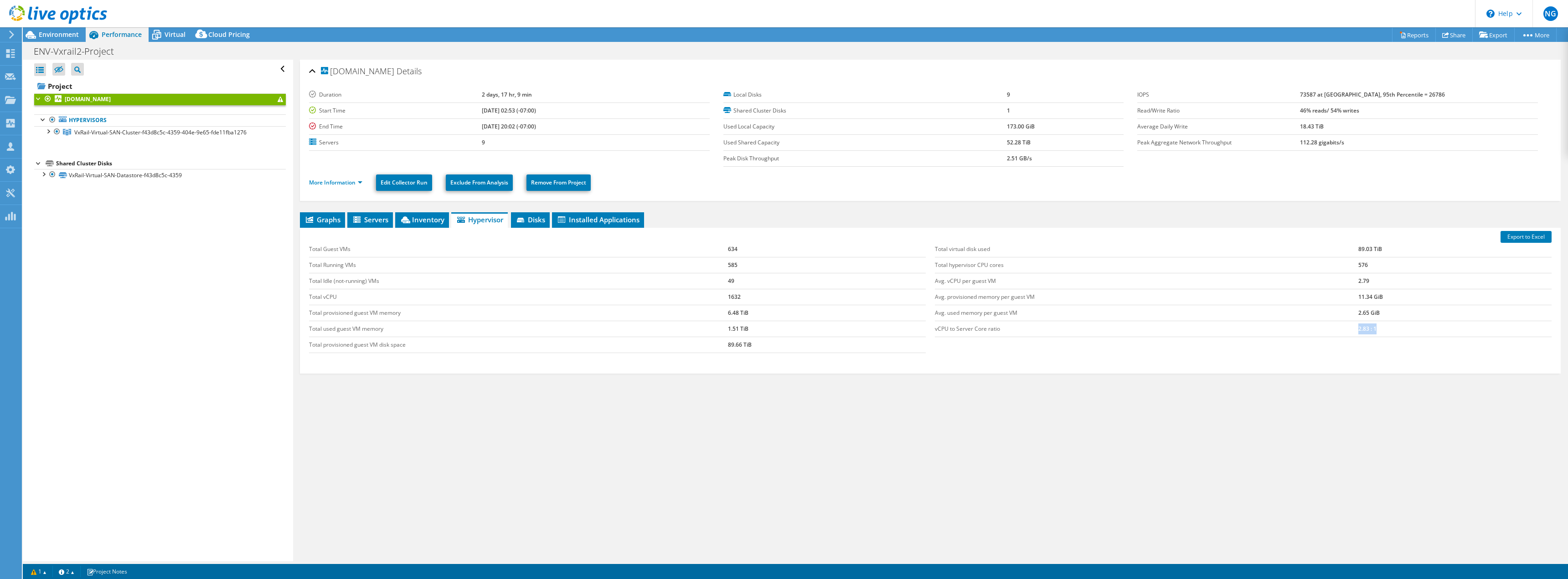
drag, startPoint x: 1369, startPoint y: 325, endPoint x: 1324, endPoint y: 333, distance: 45.7
click at [1314, 327] on tr "vCPU to Server Core ratio 2.83 : 1" at bounding box center [1243, 328] width 617 height 16
copy tr "2.83 : 1"
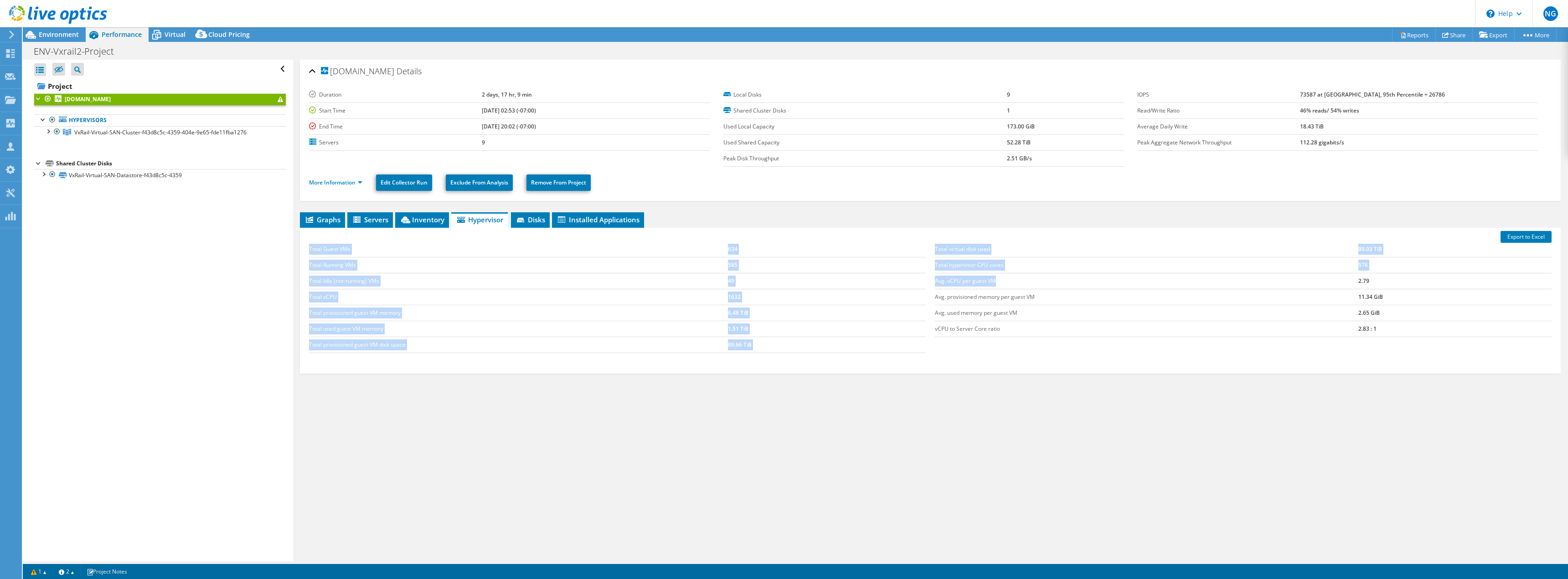
drag, startPoint x: 929, startPoint y: 282, endPoint x: 1071, endPoint y: 283, distance: 142.0
click at [1069, 283] on div "Total Guest VMs 634 Total Running VMs 585 Total Idle (not-running) VMs 49 Total…" at bounding box center [930, 297] width 1251 height 130
click at [1091, 285] on td "Avg. vCPU per guest VM" at bounding box center [1147, 281] width 424 height 16
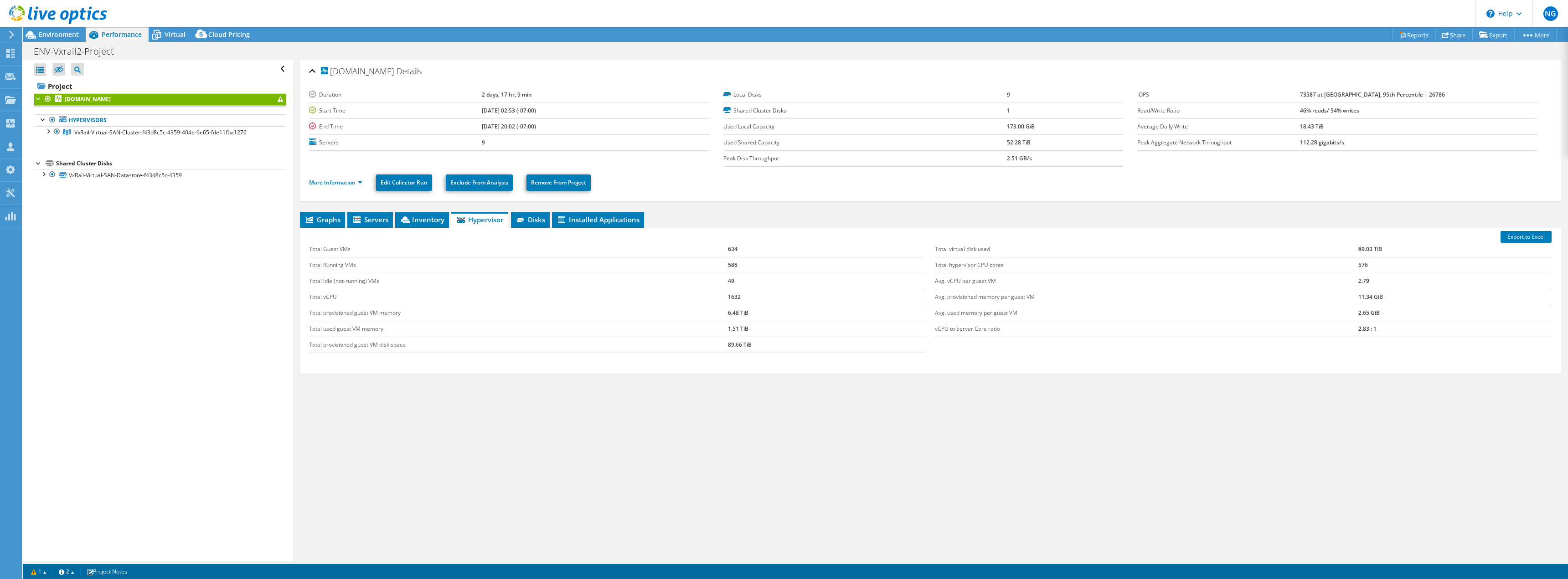
click at [1376, 280] on td "2.79" at bounding box center [1455, 281] width 194 height 16
drag, startPoint x: 1009, startPoint y: 273, endPoint x: 1397, endPoint y: 290, distance: 388.4
click at [1397, 290] on tbody "Total virtual disk used 89.03 TiB Total hypervisor CPU cores 576 Avg. vCPU per …" at bounding box center [1243, 289] width 617 height 95
click at [1407, 284] on td "2.79" at bounding box center [1455, 281] width 194 height 16
drag, startPoint x: 1398, startPoint y: 300, endPoint x: 1304, endPoint y: 302, distance: 94.0
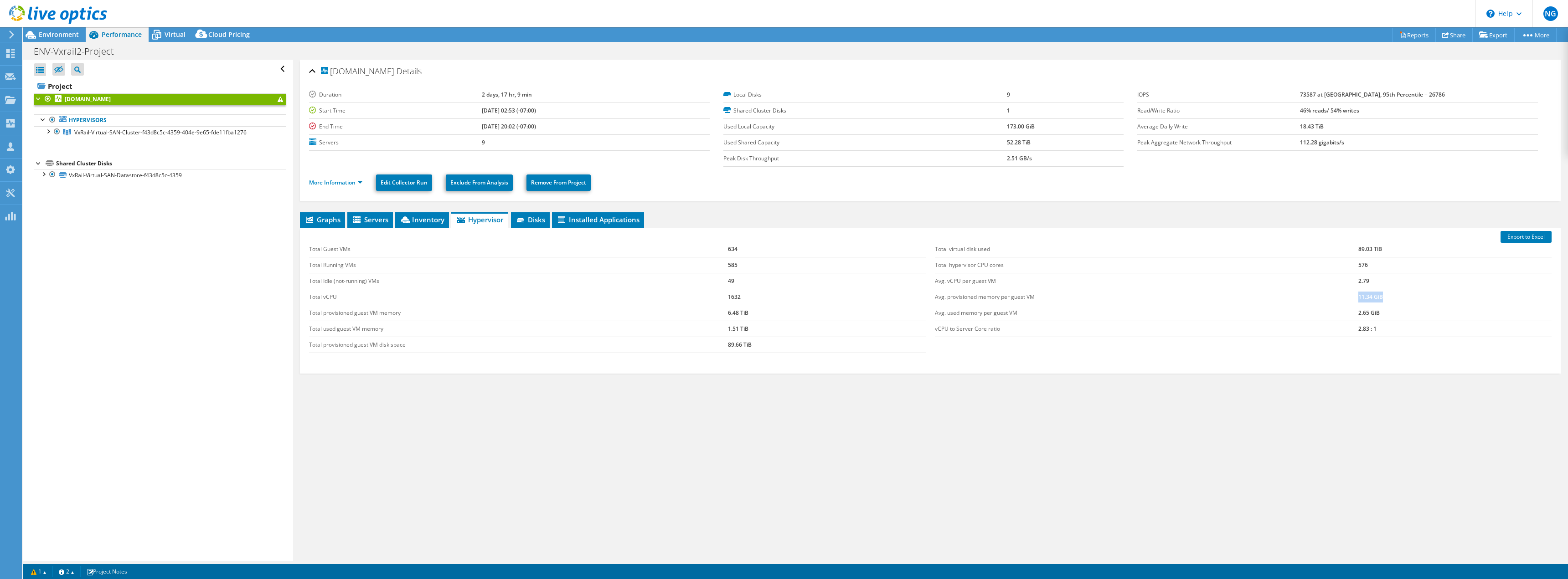
click at [1265, 293] on tr "Avg. provisioned memory per guest VM 11.34 GiB" at bounding box center [1243, 297] width 617 height 16
drag, startPoint x: 1370, startPoint y: 324, endPoint x: 1315, endPoint y: 328, distance: 55.1
click at [1368, 324] on td "2.83 : 1" at bounding box center [1455, 328] width 194 height 16
click at [1399, 333] on td "2.83 : 1" at bounding box center [1455, 328] width 194 height 16
click at [333, 184] on link "More Information" at bounding box center [336, 182] width 54 height 8
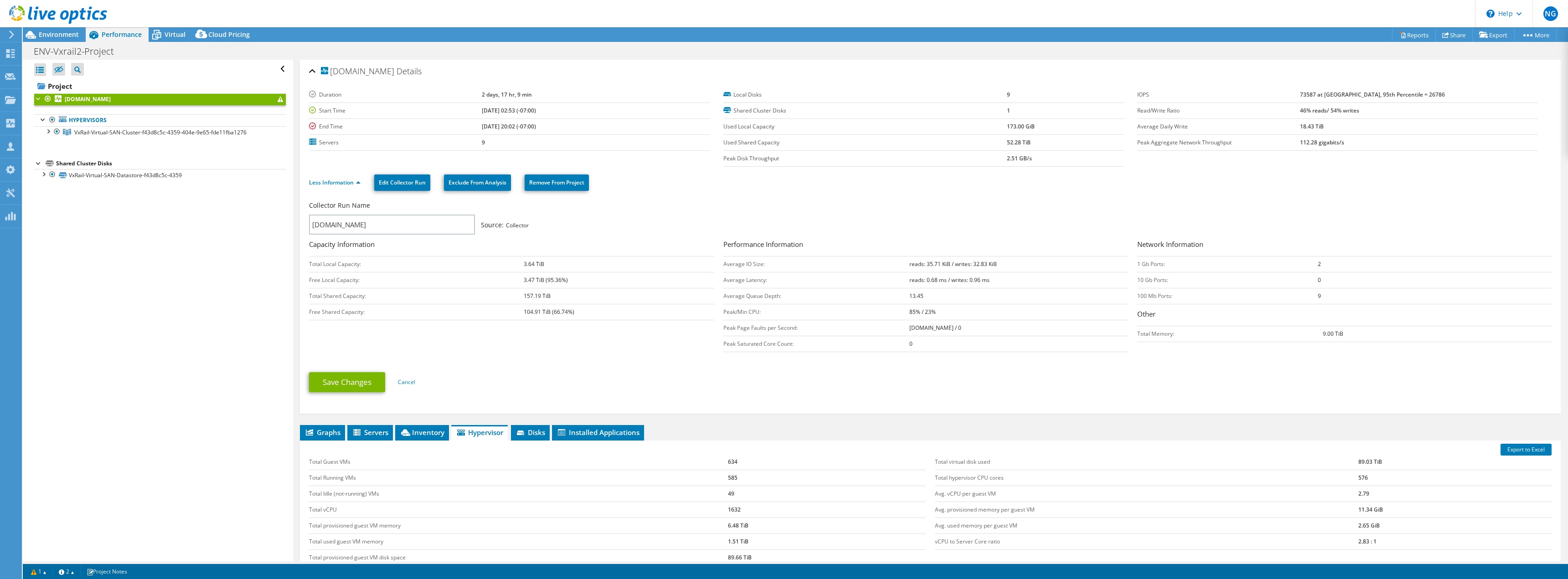
click at [477, 279] on td "Free Local Capacity:" at bounding box center [416, 280] width 215 height 16
click at [575, 300] on td "157.19 TiB" at bounding box center [618, 296] width 191 height 16
drag, startPoint x: 632, startPoint y: 307, endPoint x: 446, endPoint y: 292, distance: 186.6
click at [417, 286] on tbody "Total Local Capacity: 3.64 TiB Free Local Capacity: 3.47 TiB (95.36%) Total Sha…" at bounding box center [512, 288] width 405 height 64
click at [569, 310] on td "104.91 TiB (66.74%)" at bounding box center [618, 311] width 191 height 16
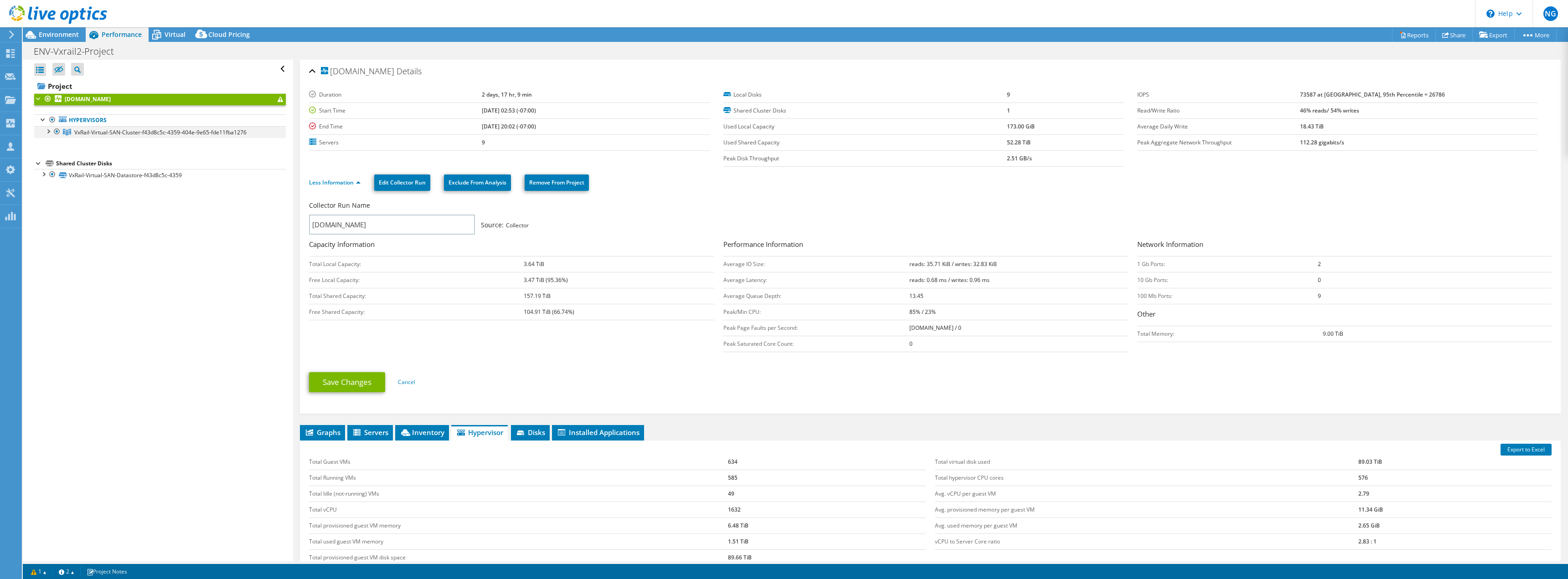
click at [44, 131] on li "VxRail-Virtual-SAN-Cluster-f43d8c5c-4359-404e-9e65-fde11fba1276 [DOMAIN_NAME] D…" at bounding box center [159, 131] width 251 height 12
click at [80, 131] on span "VxRail-Virtual-SAN-Cluster-f43d8c5c-4359-404e-9e65-fde11fba1276" at bounding box center [160, 132] width 172 height 8
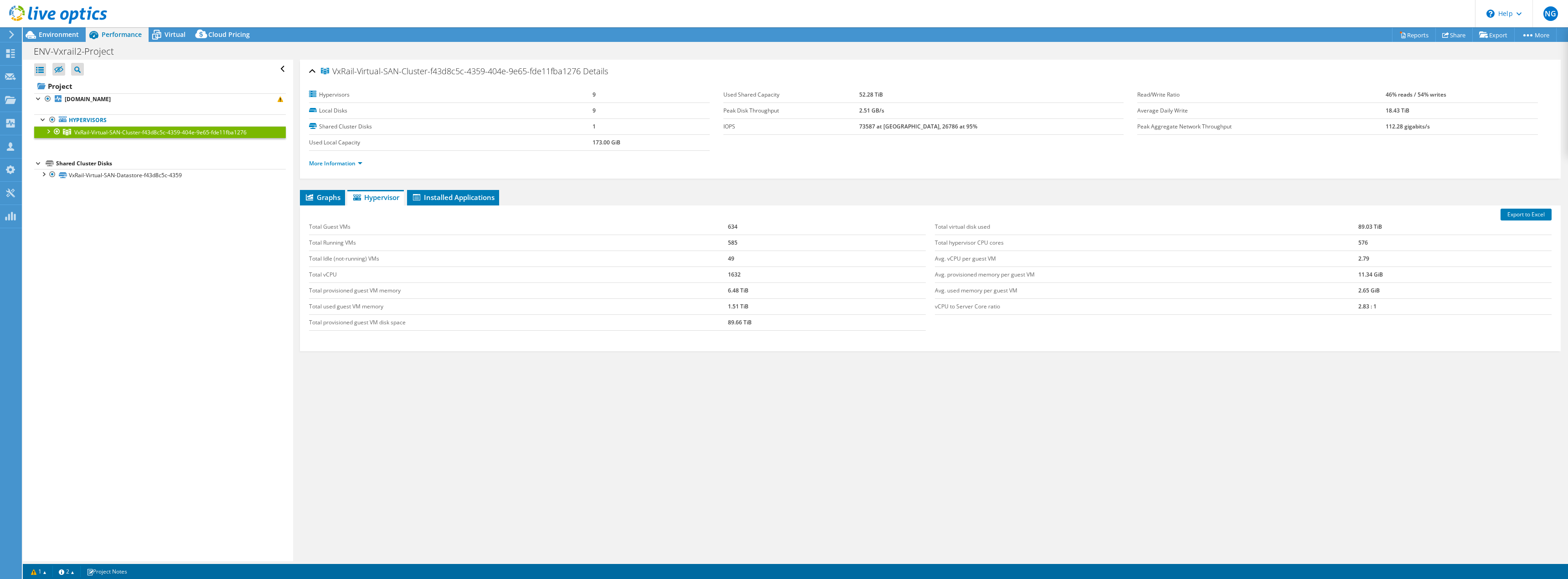
click at [47, 130] on div at bounding box center [47, 130] width 9 height 9
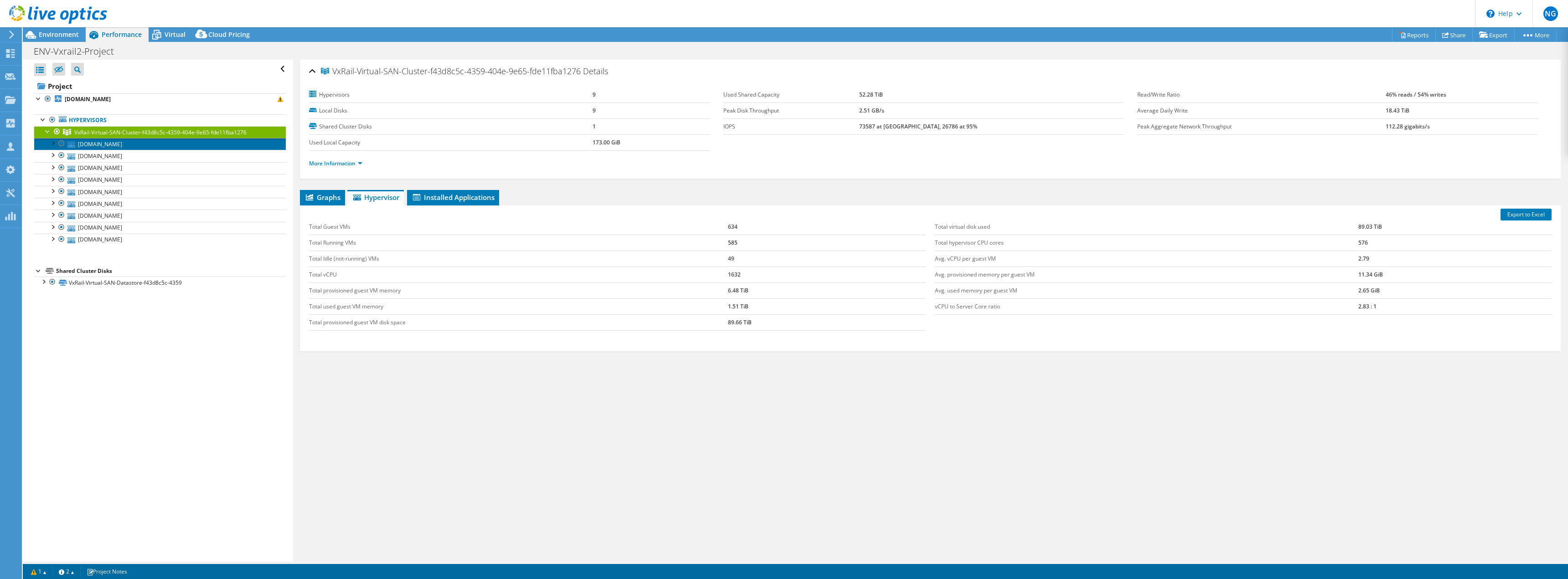
click at [96, 144] on link "[DOMAIN_NAME]" at bounding box center [159, 144] width 251 height 12
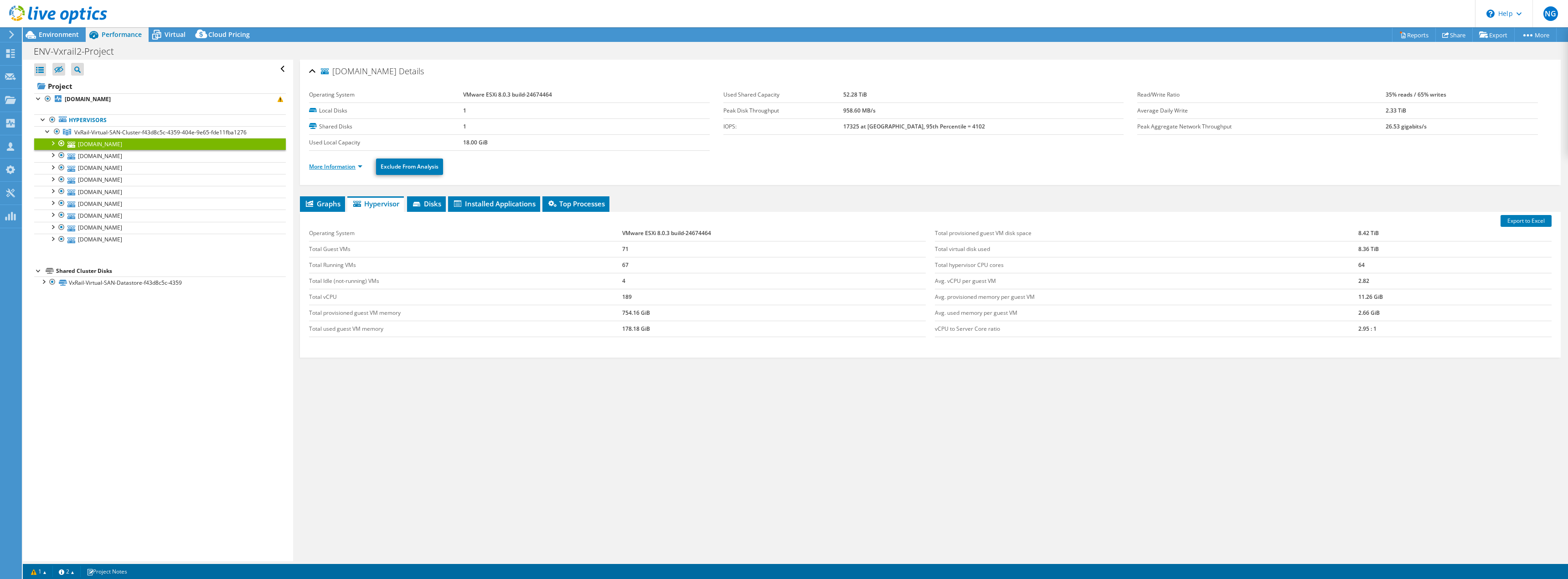
click at [339, 170] on li "More Information" at bounding box center [338, 167] width 59 height 10
click at [340, 168] on link "More Information" at bounding box center [336, 166] width 54 height 8
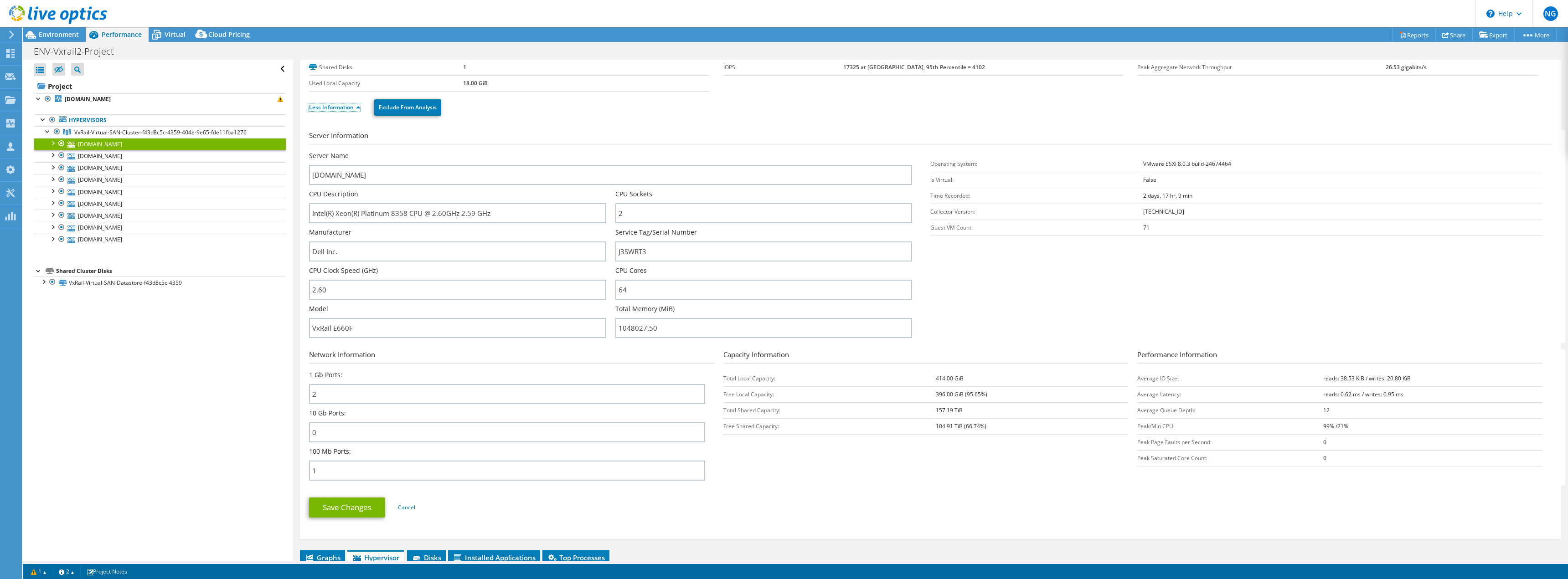
scroll to position [91, 0]
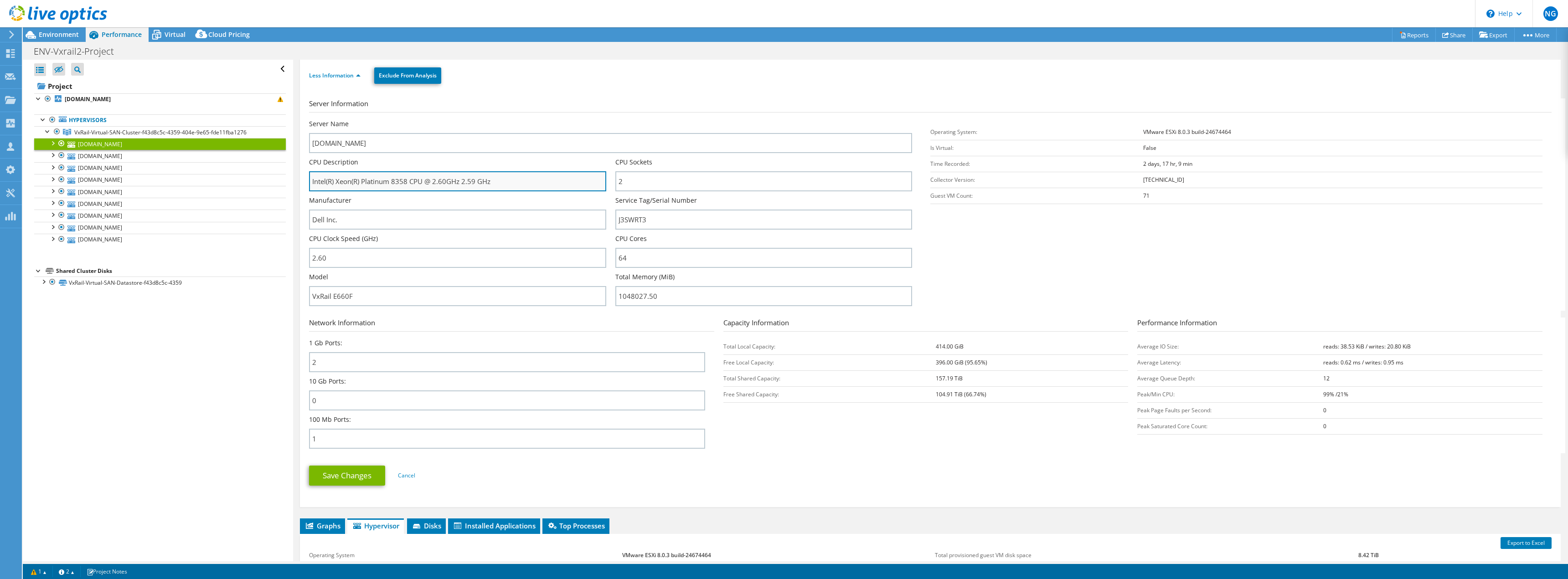
drag, startPoint x: 498, startPoint y: 182, endPoint x: 433, endPoint y: 179, distance: 65.1
click at [433, 179] on input "Intel(R) Xeon(R) Platinum 8358 CPU @ 2.60GHz 2.59 GHz" at bounding box center [457, 181] width 296 height 20
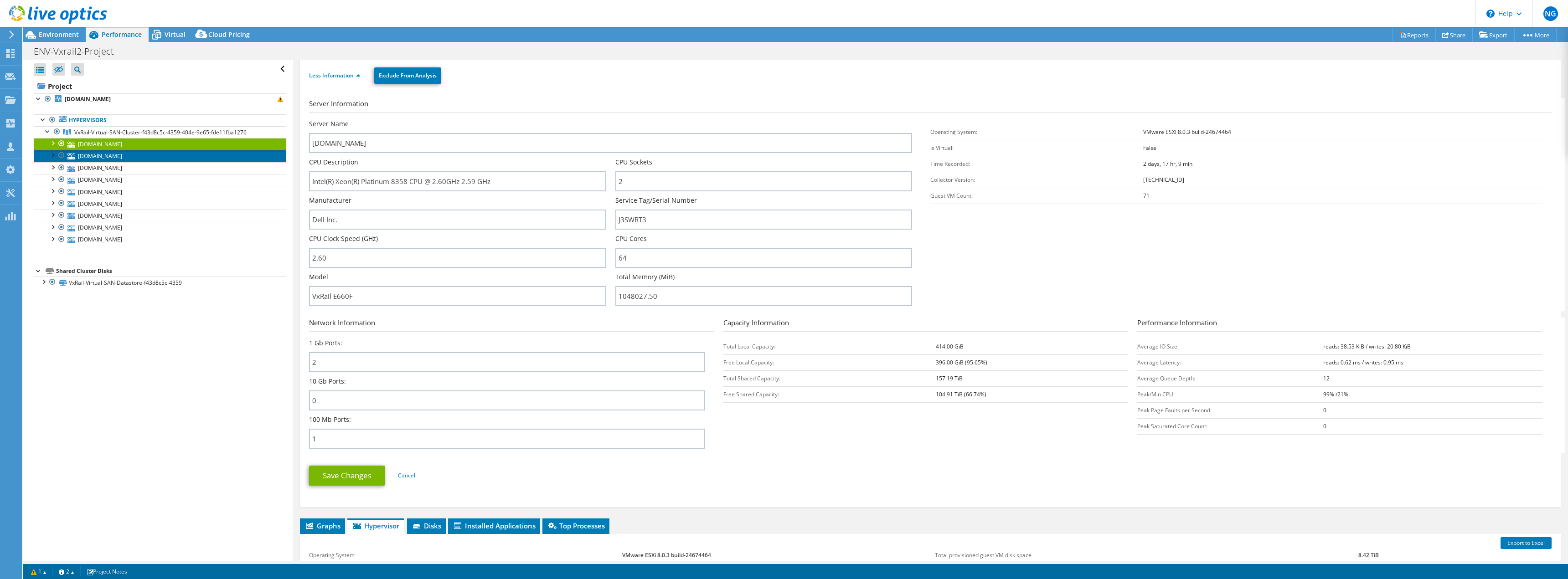
click at [126, 159] on link "[DOMAIN_NAME]" at bounding box center [159, 155] width 251 height 12
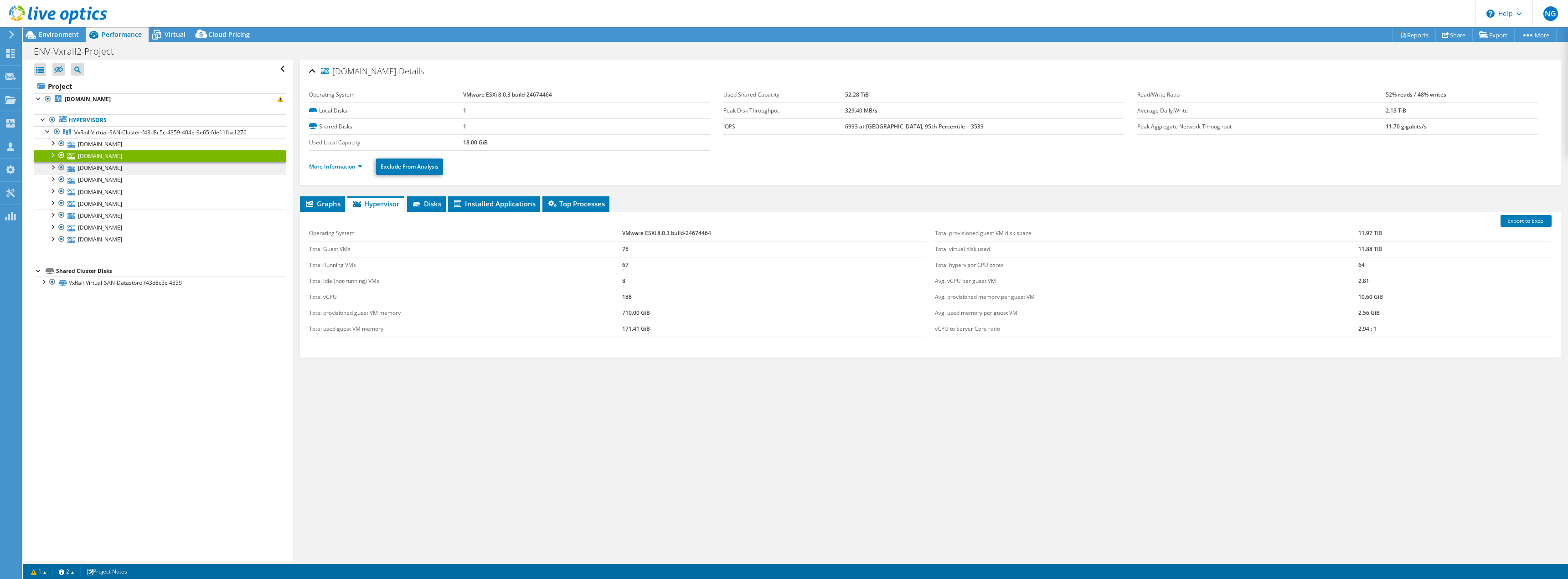
scroll to position [0, 0]
click at [329, 172] on li "More Information" at bounding box center [338, 167] width 59 height 10
click at [329, 167] on link "More Information" at bounding box center [336, 166] width 54 height 8
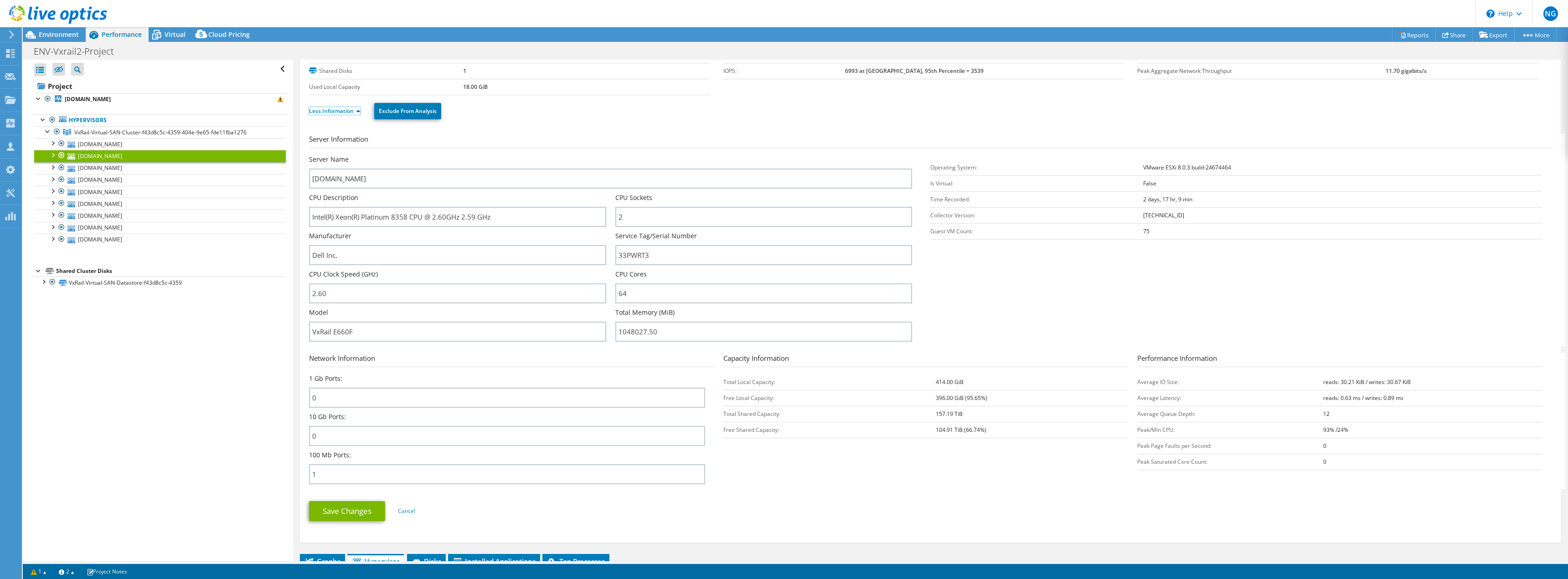
scroll to position [91, 0]
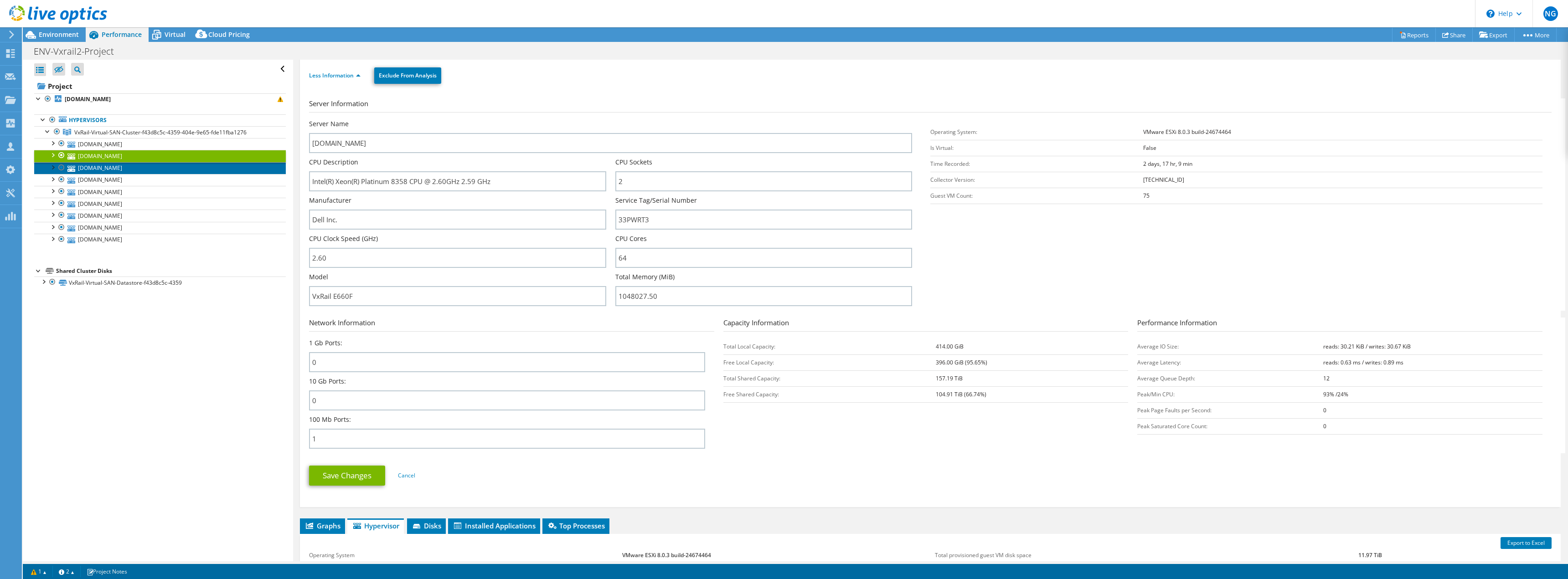
click at [100, 170] on link "[DOMAIN_NAME]" at bounding box center [159, 168] width 251 height 12
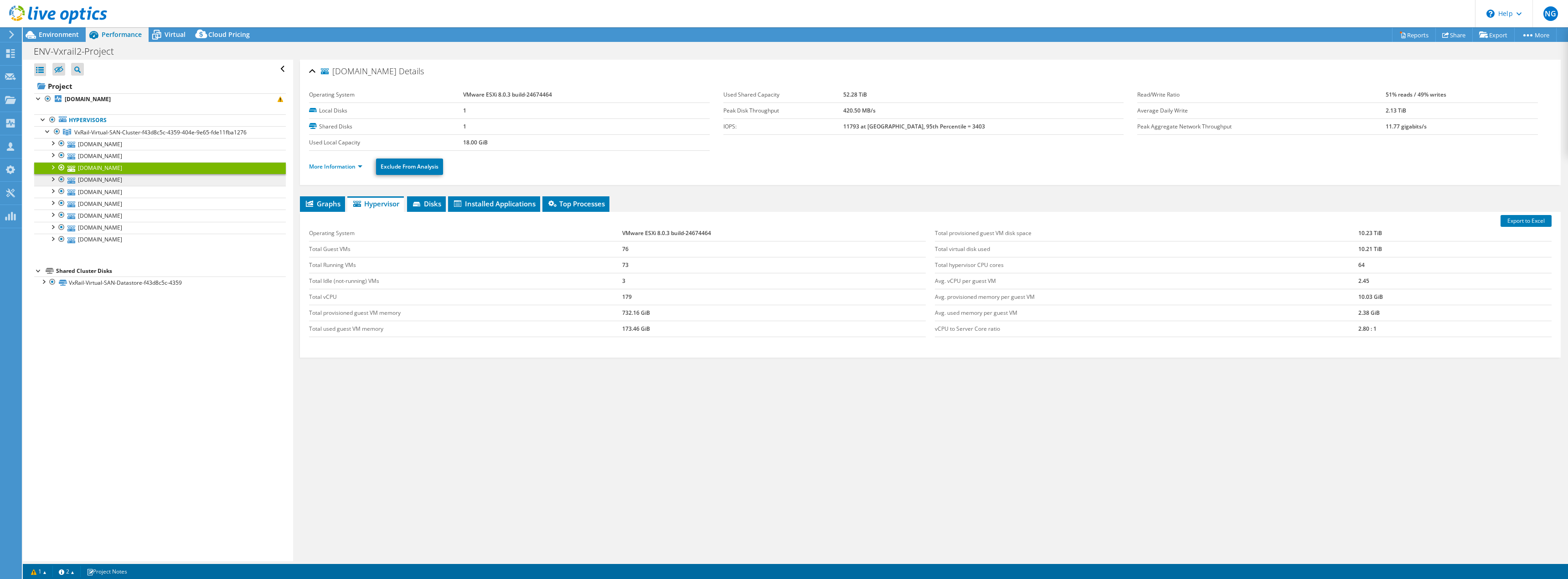
scroll to position [0, 0]
click at [335, 167] on link "More Information" at bounding box center [336, 166] width 54 height 8
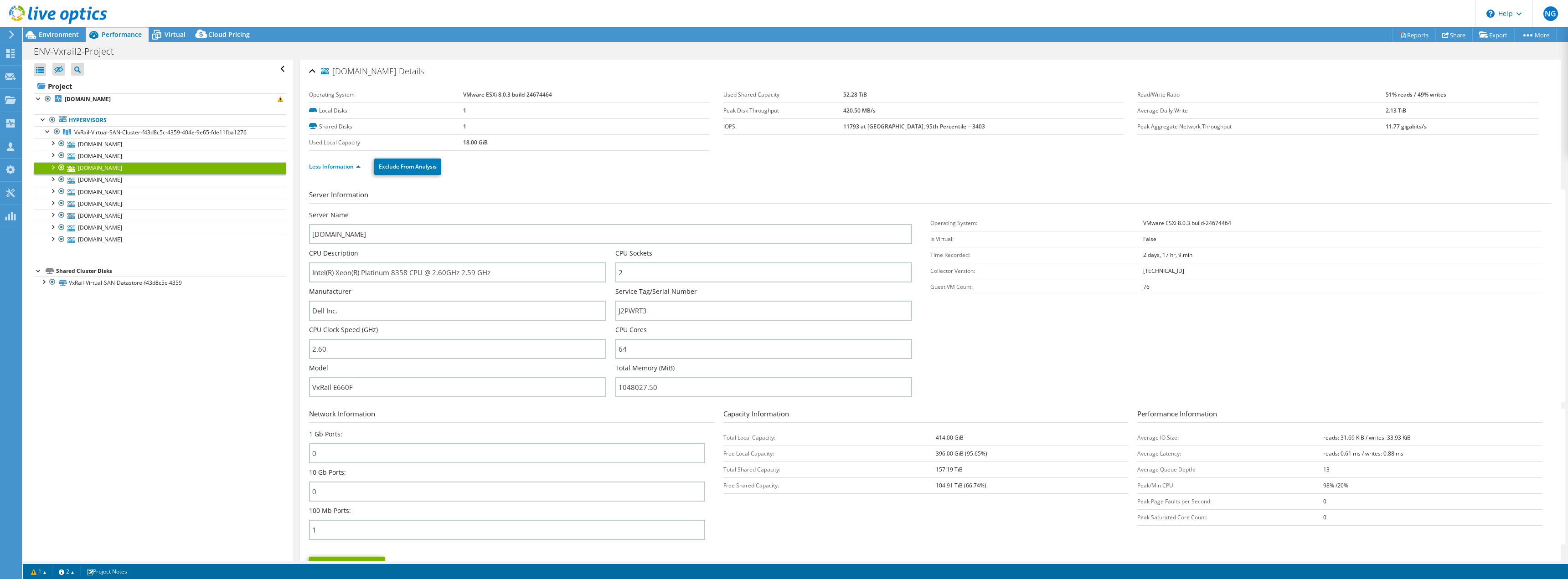
drag, startPoint x: 63, startPoint y: 36, endPoint x: 155, endPoint y: 459, distance: 432.9
click at [155, 459] on div "Open All Close All Hide Excluded Nodes Project Tree Filter" at bounding box center [157, 310] width 270 height 501
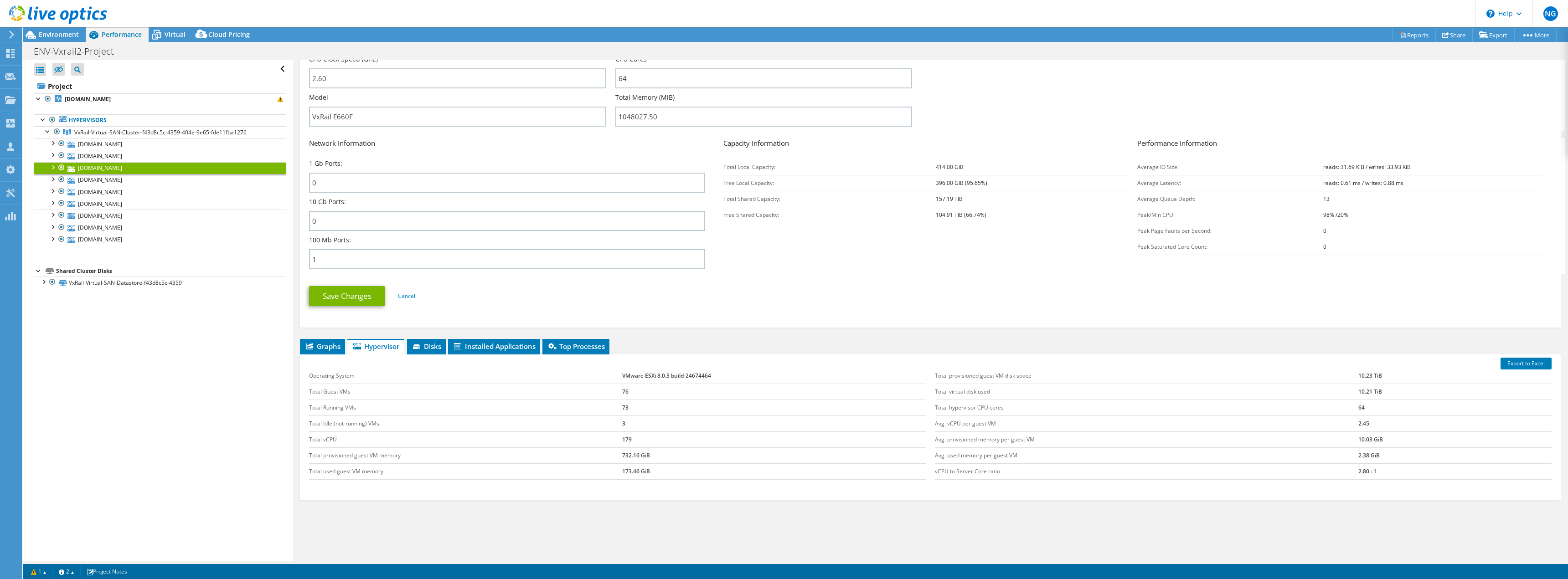
scroll to position [273, 0]
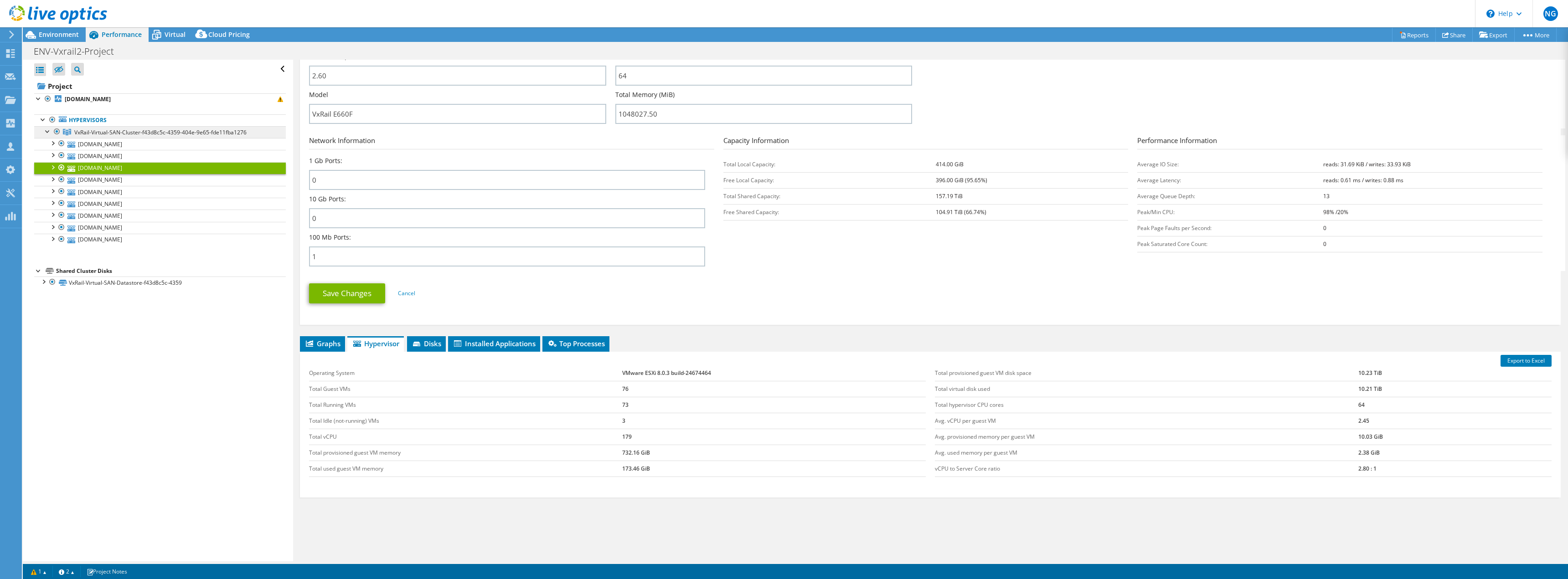
click at [107, 133] on span "VxRail-Virtual-SAN-Cluster-f43d8c5c-4359-404e-9e65-fde11fba1276" at bounding box center [160, 132] width 172 height 8
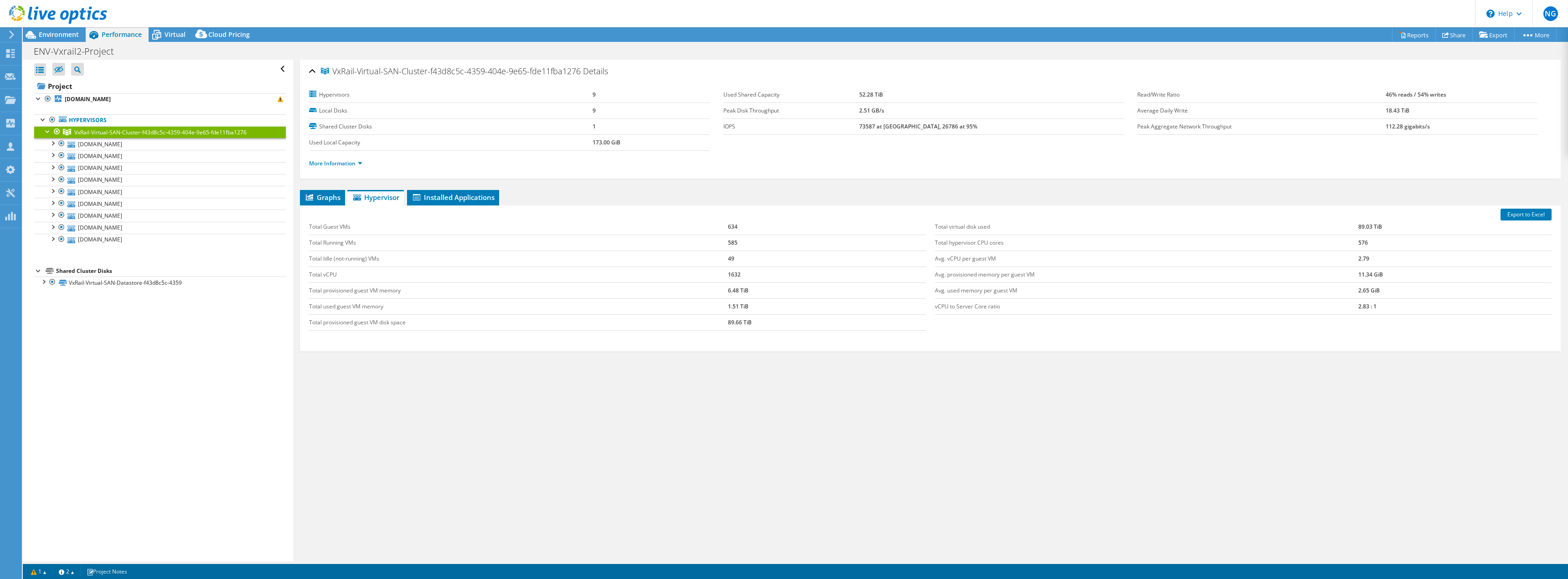
scroll to position [0, 0]
drag, startPoint x: 1382, startPoint y: 238, endPoint x: 1306, endPoint y: 248, distance: 76.7
click at [1319, 241] on tr "Total hypervisor CPU cores 576" at bounding box center [1243, 243] width 617 height 16
drag, startPoint x: 475, startPoint y: 341, endPoint x: 324, endPoint y: 338, distance: 151.0
click at [324, 338] on div "Total Guest VMs 634 Total Running VMs 585 Total Idle (not-running) VMs 49 Total…" at bounding box center [617, 274] width 626 height 130
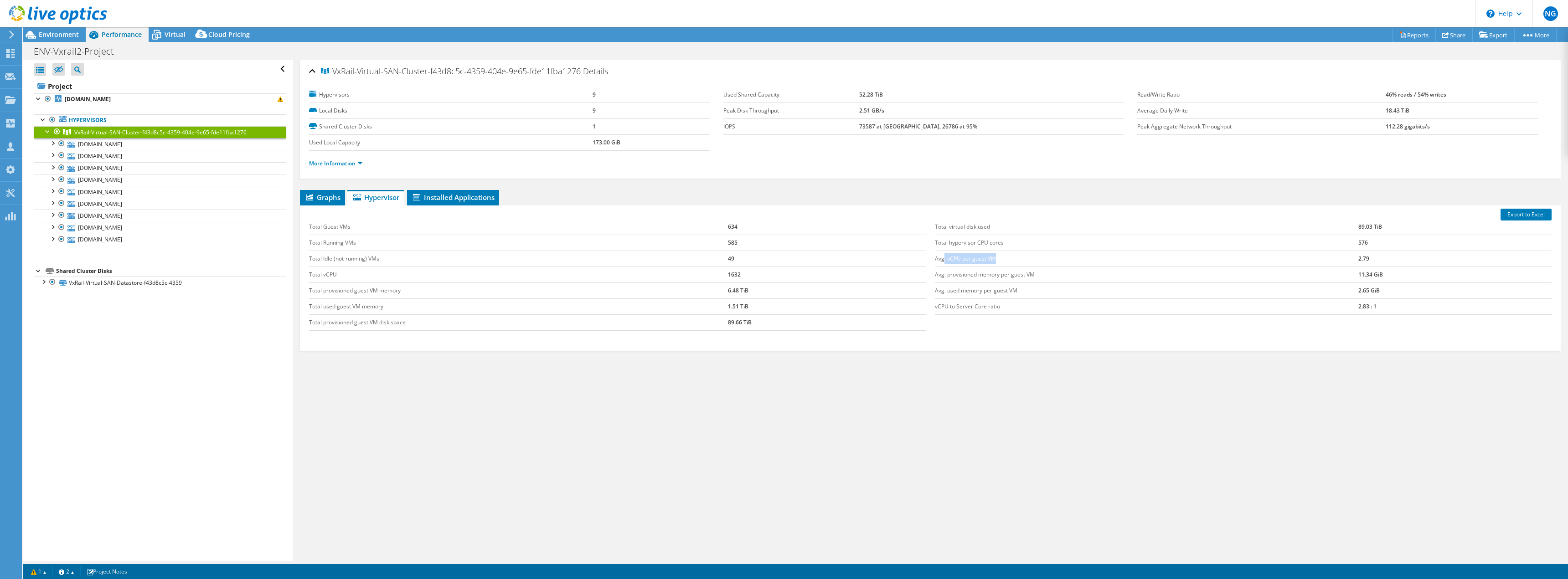
drag, startPoint x: 970, startPoint y: 258, endPoint x: 1149, endPoint y: 267, distance: 179.2
click at [1101, 264] on td "Avg. vCPU per guest VM" at bounding box center [1147, 258] width 424 height 16
click at [1164, 267] on td "Avg. provisioned memory per guest VM" at bounding box center [1147, 274] width 424 height 16
drag, startPoint x: 1381, startPoint y: 257, endPoint x: 1368, endPoint y: 253, distance: 13.6
click at [1325, 255] on tr "Avg. vCPU per guest VM 2.79" at bounding box center [1243, 258] width 617 height 16
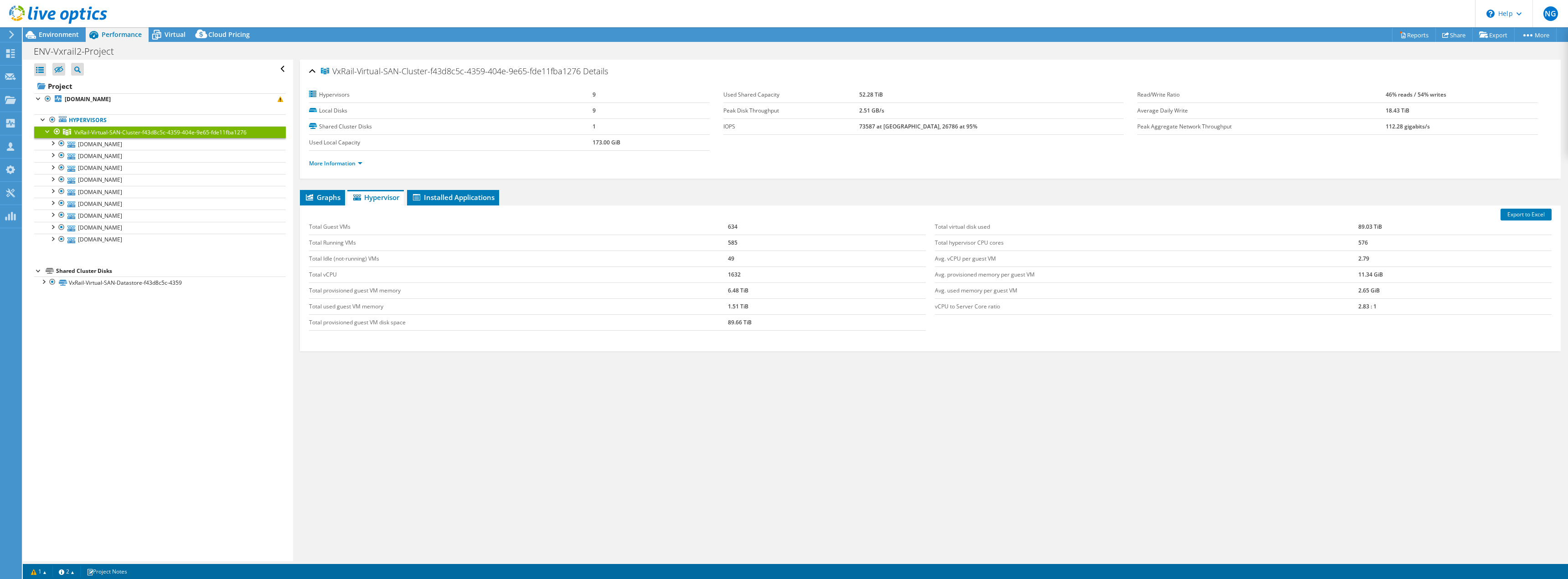
click at [1377, 246] on td "576" at bounding box center [1455, 243] width 194 height 16
drag, startPoint x: 1377, startPoint y: 240, endPoint x: 1332, endPoint y: 245, distance: 45.3
click at [1325, 244] on tr "Total hypervisor CPU cores 576" at bounding box center [1243, 243] width 617 height 16
drag, startPoint x: 431, startPoint y: 277, endPoint x: 774, endPoint y: 274, distance: 343.0
click at [760, 279] on tr "Total vCPU 1632" at bounding box center [617, 274] width 617 height 16
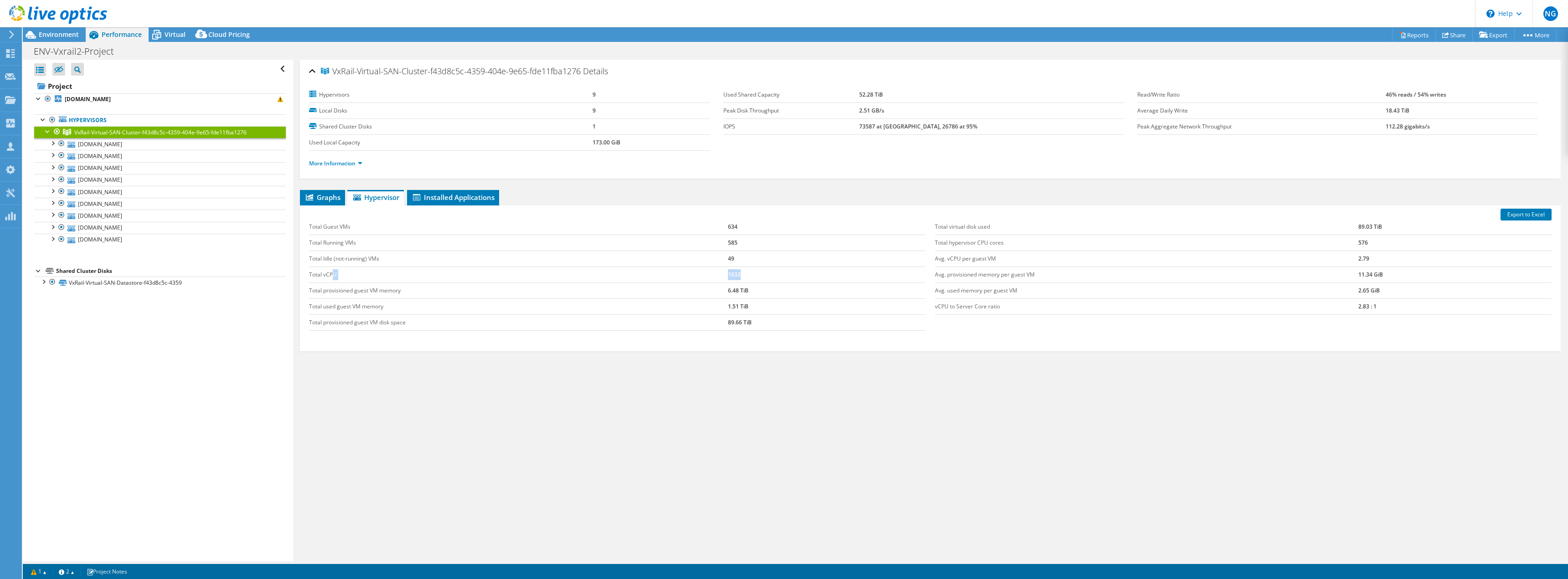
click at [774, 274] on td "1632" at bounding box center [827, 274] width 198 height 16
drag, startPoint x: 746, startPoint y: 273, endPoint x: 712, endPoint y: 279, distance: 34.5
click at [692, 271] on tr "Total vCPU 1632" at bounding box center [617, 274] width 617 height 16
drag, startPoint x: 1360, startPoint y: 258, endPoint x: 1340, endPoint y: 259, distance: 20.0
click at [1340, 259] on tr "Avg. vCPU per guest VM 2.79" at bounding box center [1243, 258] width 617 height 16
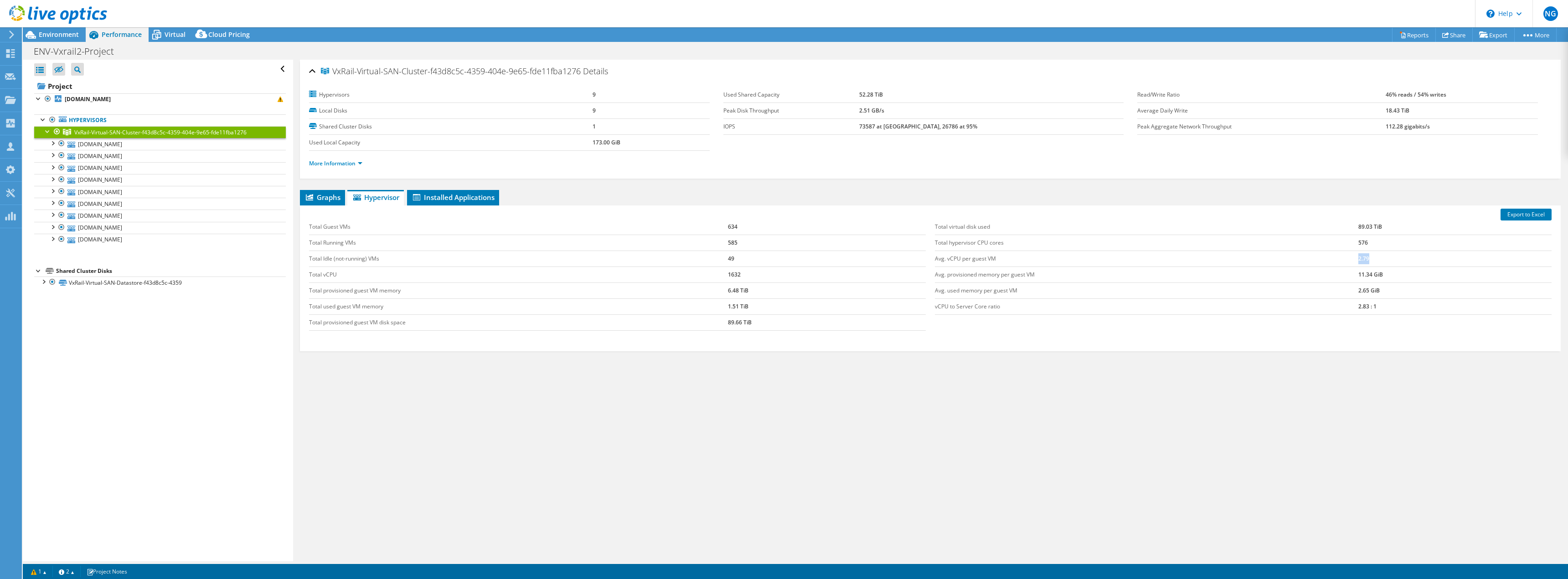
copy tr "2.79"
drag, startPoint x: 550, startPoint y: 440, endPoint x: 544, endPoint y: 435, distance: 7.8
click at [547, 435] on div "VxRail-Virtual-SAN-Cluster-f43d8c5c-4359-404e-9e65-fde11fba1276 Details Hypervi…" at bounding box center [931, 310] width 1275 height 501
drag, startPoint x: 580, startPoint y: 400, endPoint x: 1388, endPoint y: 354, distance: 809.3
click at [1388, 355] on div "Graphs Servers Inventory Hypervisor Disks Cluster Disks Installed Applications …" at bounding box center [930, 303] width 1261 height 227
